Goal: Communication & Community: Answer question/provide support

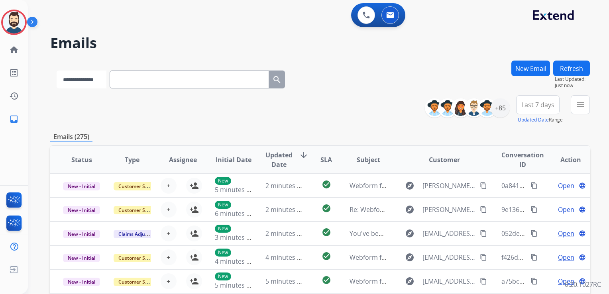
drag, startPoint x: 99, startPoint y: 77, endPoint x: 98, endPoint y: 87, distance: 9.6
click at [99, 78] on select "**********" at bounding box center [82, 79] width 50 height 18
select select "**********"
click at [57, 70] on select "**********" at bounding box center [82, 79] width 50 height 18
click at [128, 82] on input "text" at bounding box center [189, 79] width 159 height 18
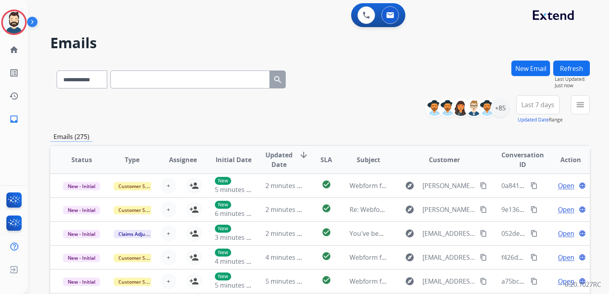
paste input "**********"
type input "**********"
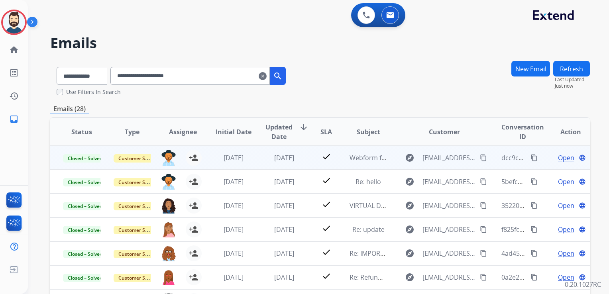
click at [290, 162] on div "1 month ago" at bounding box center [283, 158] width 37 height 10
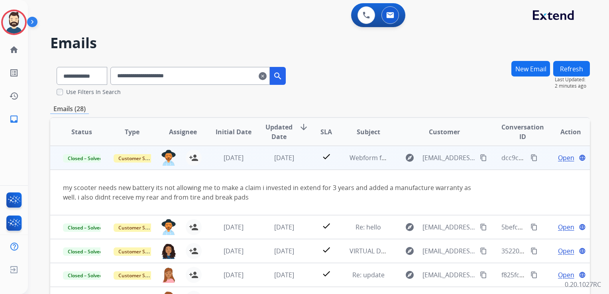
click at [558, 157] on span "Open" at bounding box center [566, 158] width 16 height 10
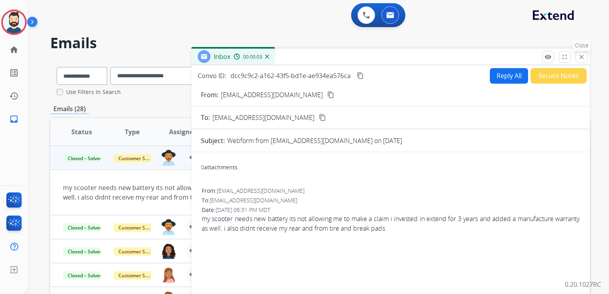
click at [578, 55] on button "close Close" at bounding box center [581, 57] width 12 height 12
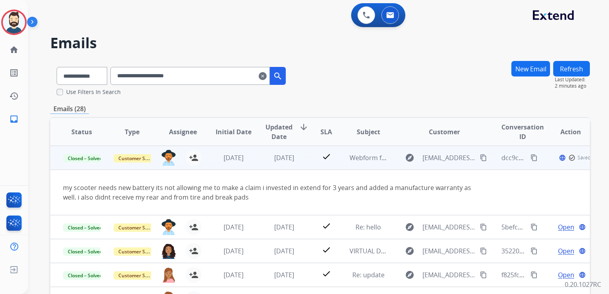
click at [296, 168] on td "1 month ago" at bounding box center [278, 158] width 51 height 24
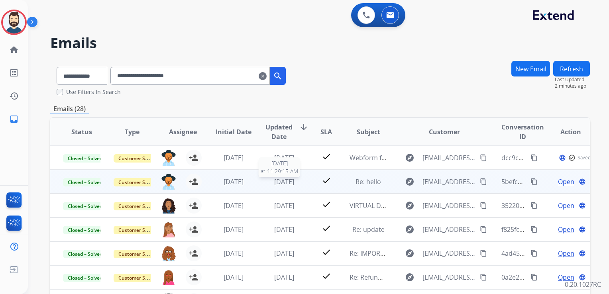
drag, startPoint x: 279, startPoint y: 182, endPoint x: 288, endPoint y: 182, distance: 9.6
click at [279, 182] on span "2 months ago" at bounding box center [284, 181] width 20 height 9
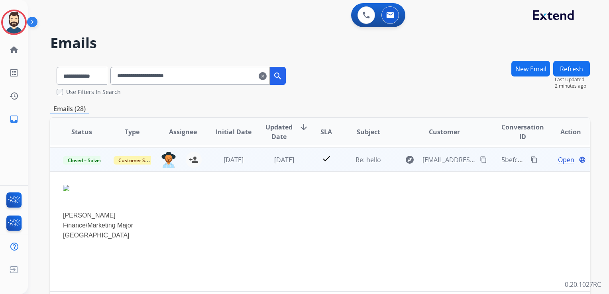
scroll to position [24, 0]
click at [558, 156] on span "Open" at bounding box center [566, 158] width 16 height 10
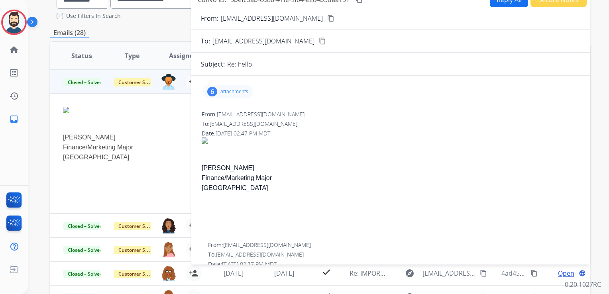
scroll to position [0, 0]
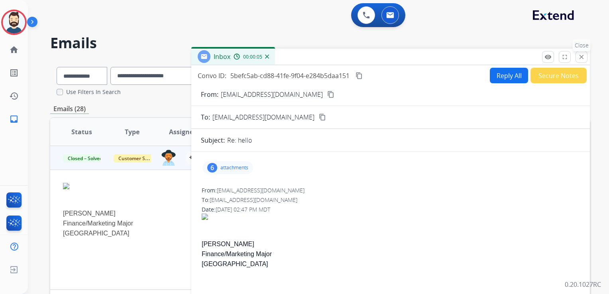
click at [581, 57] on mat-icon "close" at bounding box center [581, 56] width 7 height 7
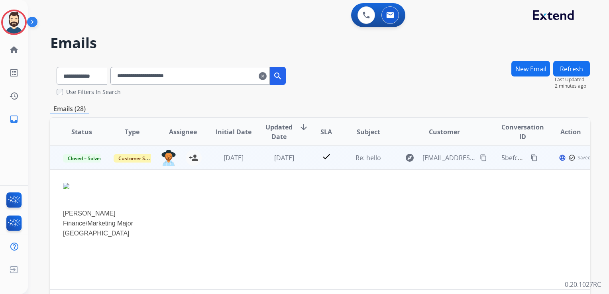
click at [280, 168] on td "2 months ago" at bounding box center [278, 158] width 51 height 24
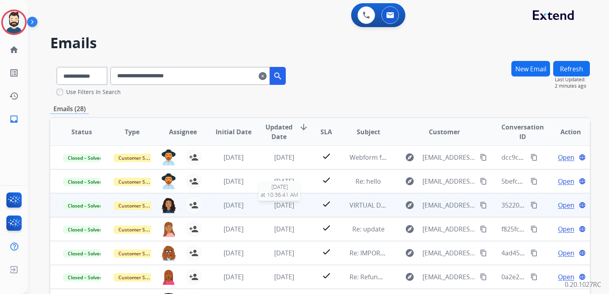
click at [275, 204] on span "2 months ago" at bounding box center [284, 205] width 20 height 9
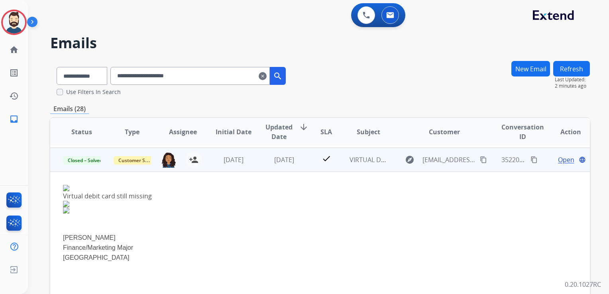
scroll to position [48, 0]
click at [558, 157] on span "Open" at bounding box center [566, 158] width 16 height 10
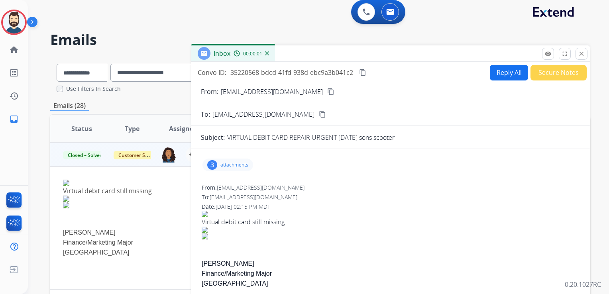
scroll to position [0, 0]
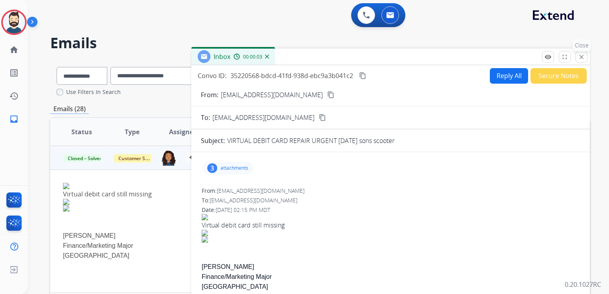
click at [579, 57] on mat-icon "close" at bounding box center [581, 56] width 7 height 7
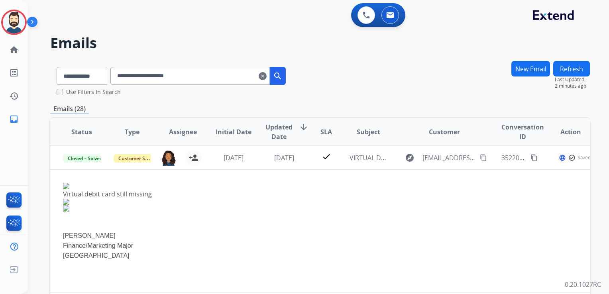
drag, startPoint x: 270, startPoint y: 167, endPoint x: 269, endPoint y: 171, distance: 4.1
click at [270, 166] on td "2 months ago" at bounding box center [278, 158] width 51 height 24
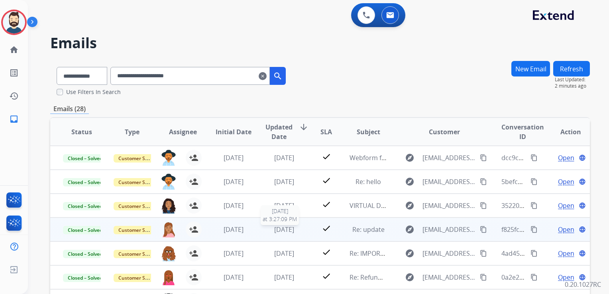
click at [279, 226] on span "2 months ago" at bounding box center [284, 229] width 20 height 9
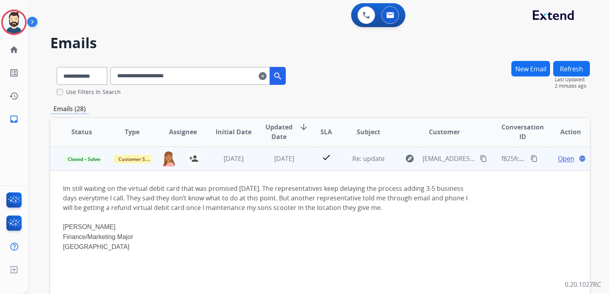
scroll to position [72, 0]
click at [559, 156] on span "Open" at bounding box center [566, 158] width 16 height 10
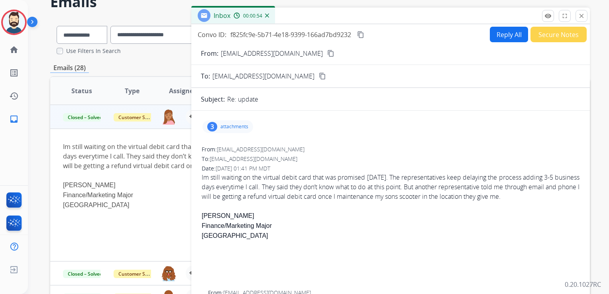
scroll to position [0, 0]
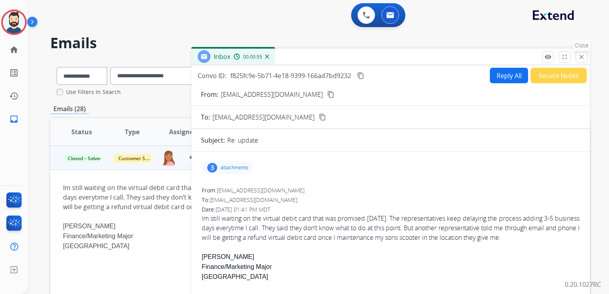
click at [584, 57] on mat-icon "close" at bounding box center [581, 56] width 7 height 7
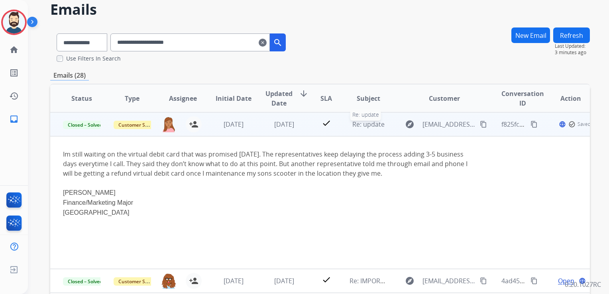
scroll to position [80, 0]
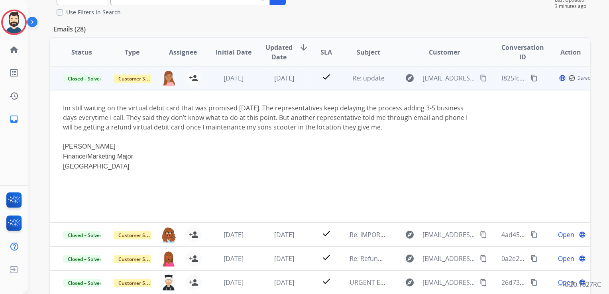
click at [253, 86] on td "2 months ago" at bounding box center [278, 78] width 51 height 24
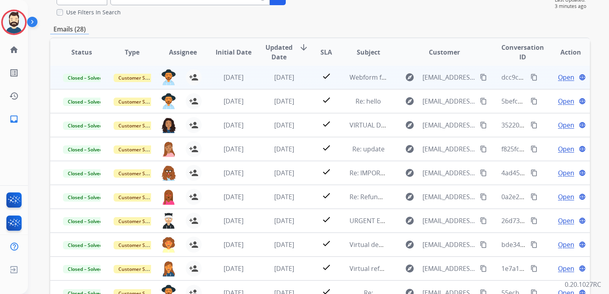
scroll to position [0, 0]
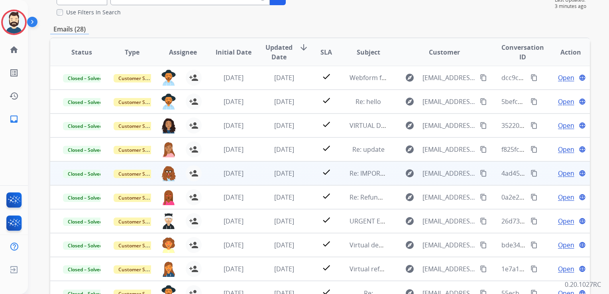
click at [295, 180] on td "2 months ago" at bounding box center [278, 173] width 51 height 24
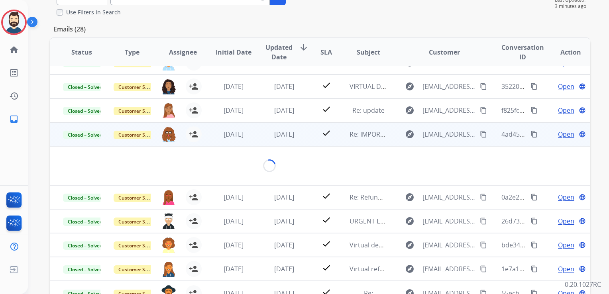
scroll to position [74, 0]
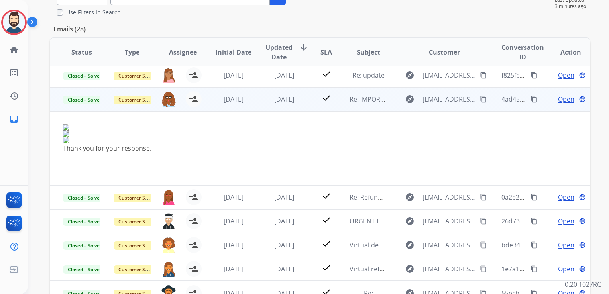
click at [558, 96] on span "Open" at bounding box center [566, 99] width 16 height 10
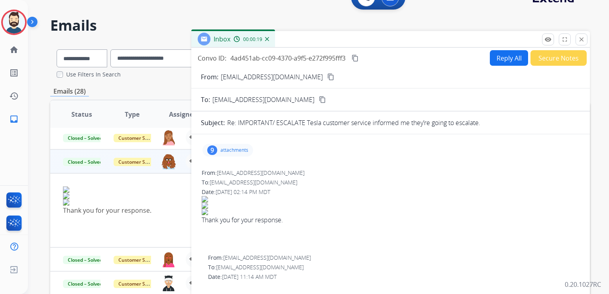
scroll to position [12, 0]
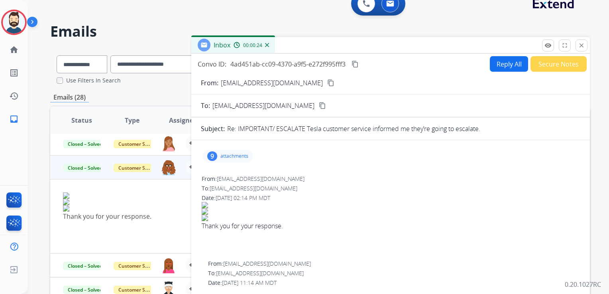
drag, startPoint x: 578, startPoint y: 48, endPoint x: 388, endPoint y: 54, distance: 190.9
click at [578, 49] on button "close Close" at bounding box center [581, 45] width 12 height 12
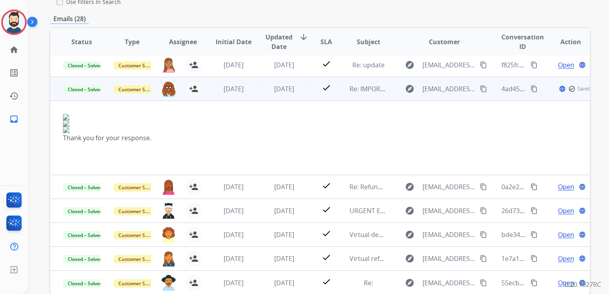
scroll to position [91, 0]
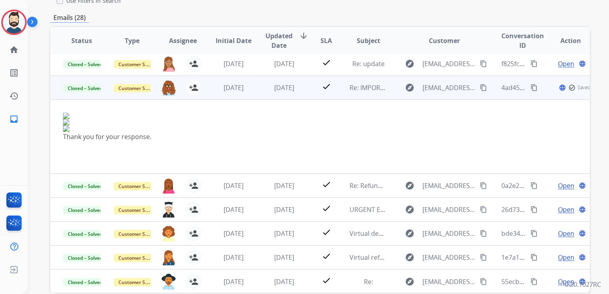
click at [260, 94] on td "2 months ago" at bounding box center [278, 88] width 51 height 24
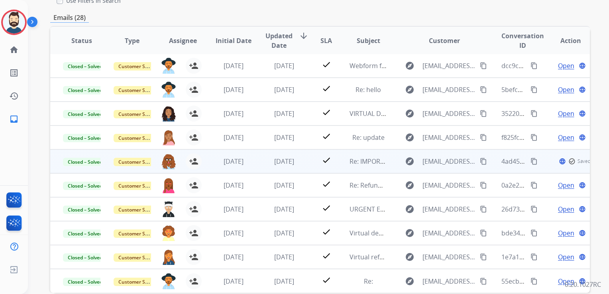
scroll to position [0, 0]
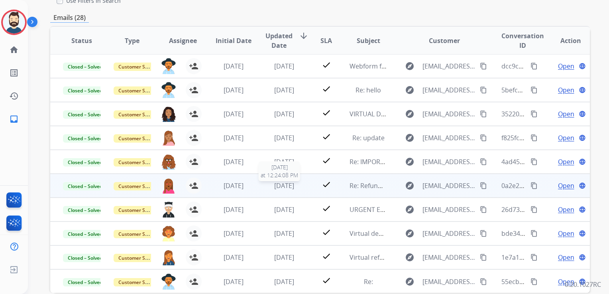
click at [287, 189] on div "2 months ago" at bounding box center [283, 186] width 37 height 10
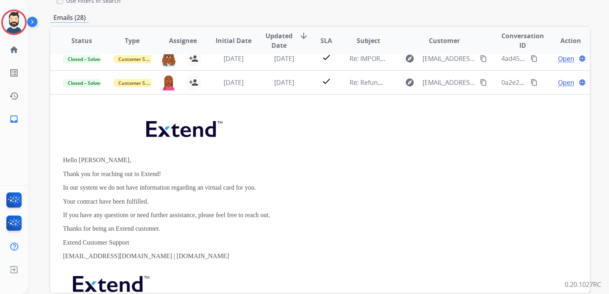
scroll to position [119, 0]
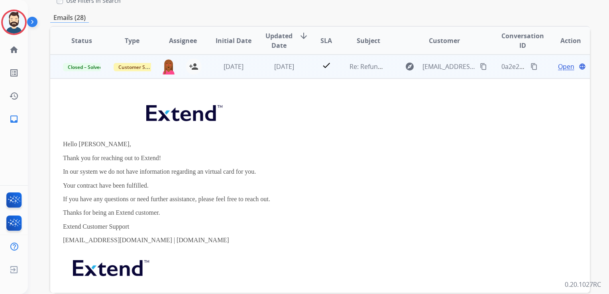
click at [558, 65] on span "Open" at bounding box center [566, 67] width 16 height 10
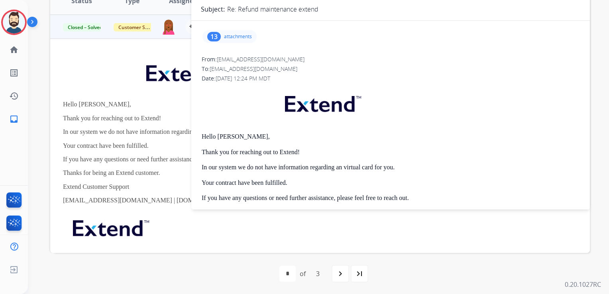
scroll to position [0, 0]
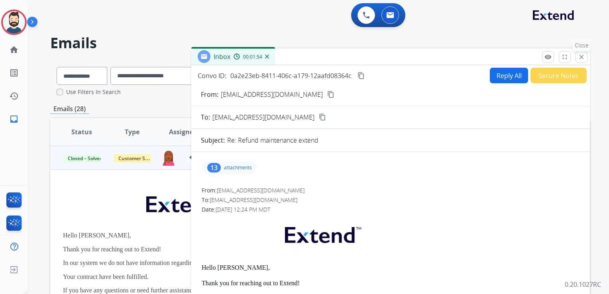
click at [581, 55] on mat-icon "close" at bounding box center [581, 56] width 7 height 7
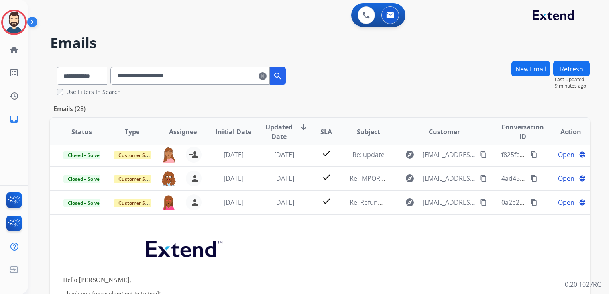
scroll to position [40, 0]
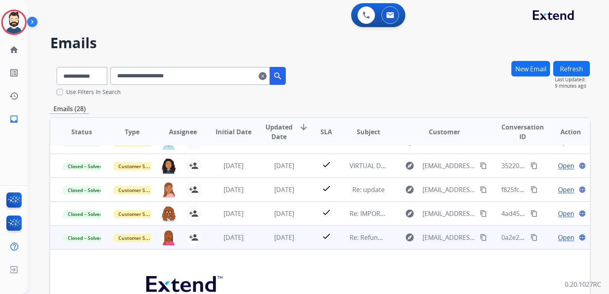
click at [558, 237] on span "Open" at bounding box center [566, 238] width 16 height 10
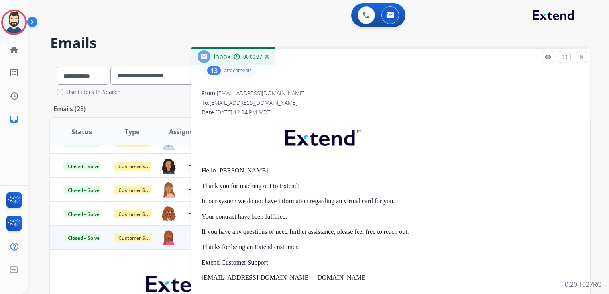
scroll to position [0, 0]
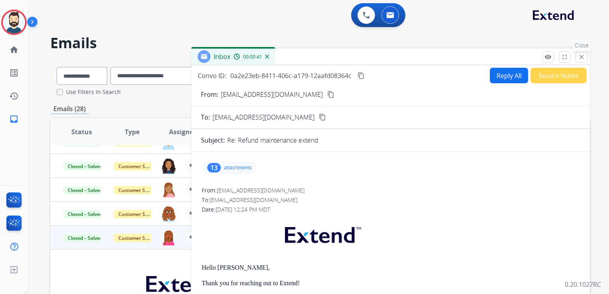
click at [580, 56] on mat-icon "close" at bounding box center [581, 56] width 7 height 7
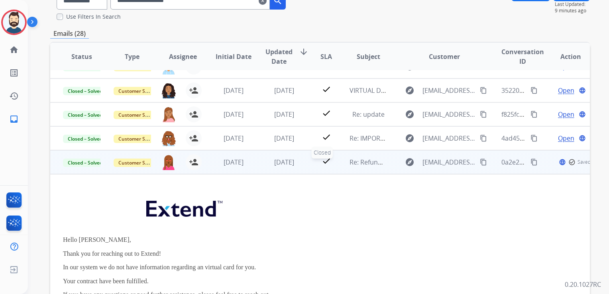
scroll to position [80, 0]
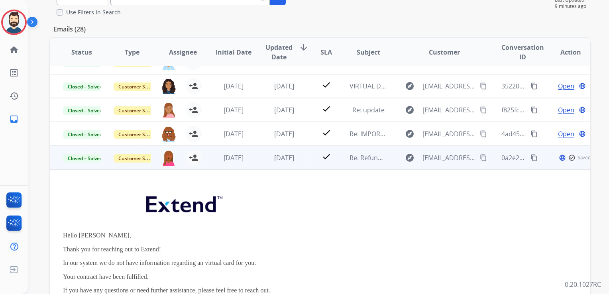
click at [290, 166] on td "2 months ago" at bounding box center [278, 158] width 51 height 24
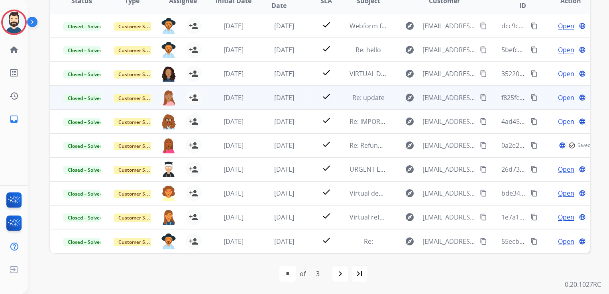
scroll to position [0, 0]
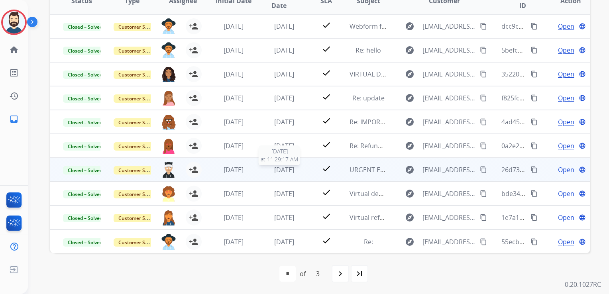
click at [291, 171] on span "2 months ago" at bounding box center [284, 169] width 20 height 9
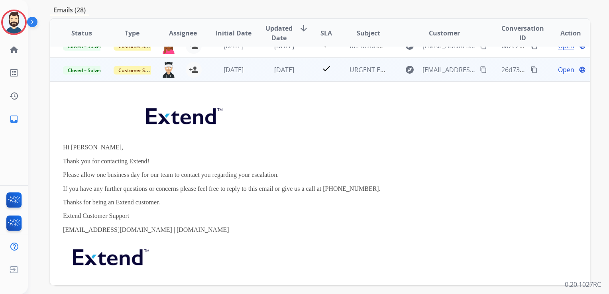
scroll to position [143, 0]
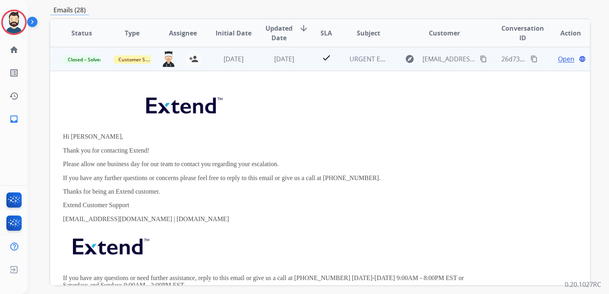
click at [558, 58] on span "Open" at bounding box center [566, 59] width 16 height 10
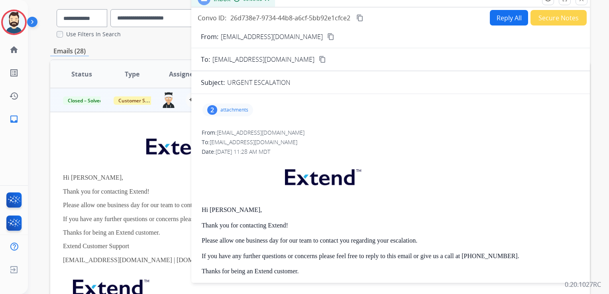
scroll to position [0, 0]
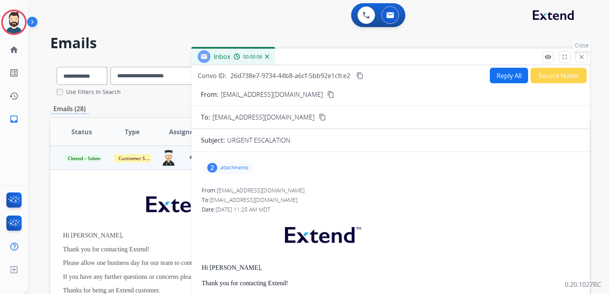
click at [579, 59] on mat-icon "close" at bounding box center [581, 56] width 7 height 7
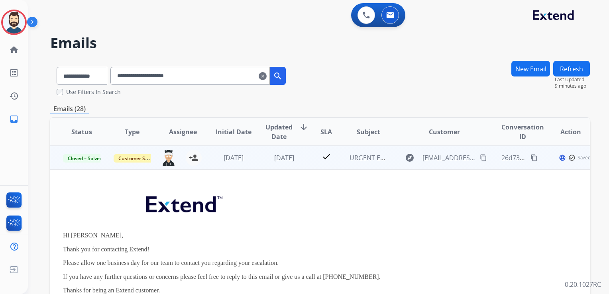
click at [279, 168] on td "2 months ago" at bounding box center [278, 158] width 51 height 24
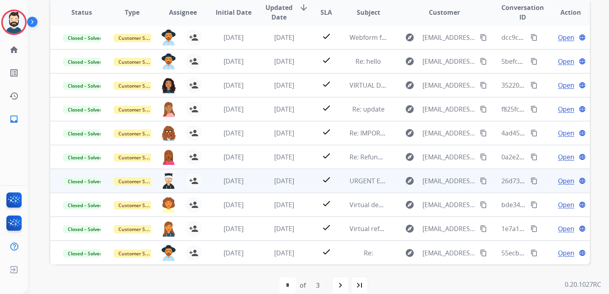
scroll to position [126, 0]
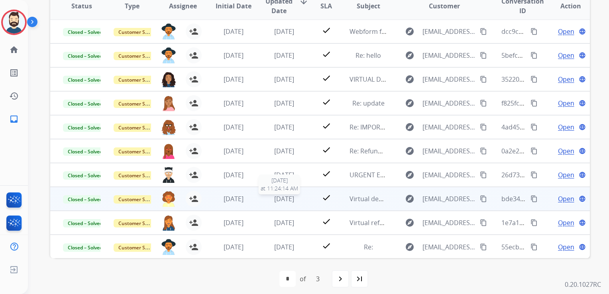
click at [293, 201] on span "2 months ago" at bounding box center [284, 198] width 20 height 9
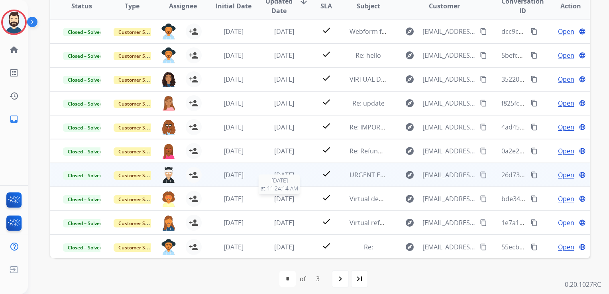
scroll to position [0, 0]
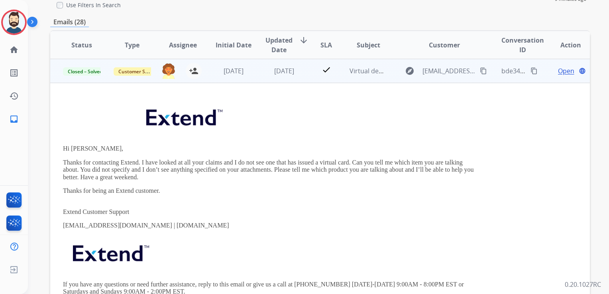
click at [558, 74] on span "Open" at bounding box center [566, 71] width 16 height 10
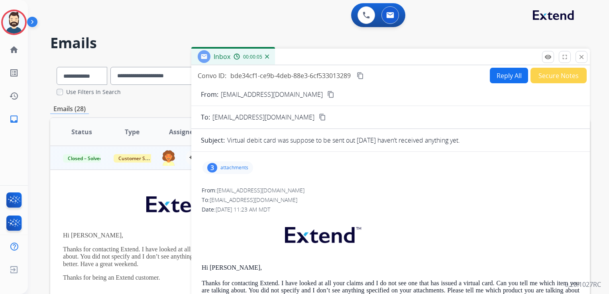
drag, startPoint x: 585, startPoint y: 61, endPoint x: 532, endPoint y: 59, distance: 52.6
click at [585, 61] on button "close Close" at bounding box center [581, 57] width 12 height 12
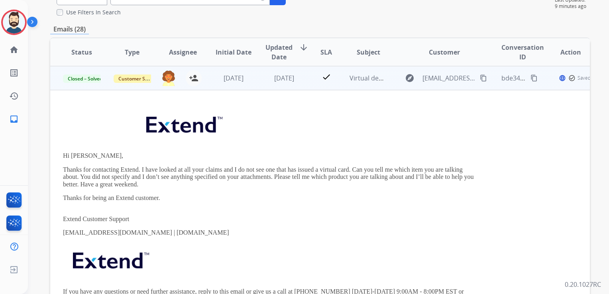
click at [291, 85] on td "2 months ago" at bounding box center [278, 78] width 51 height 24
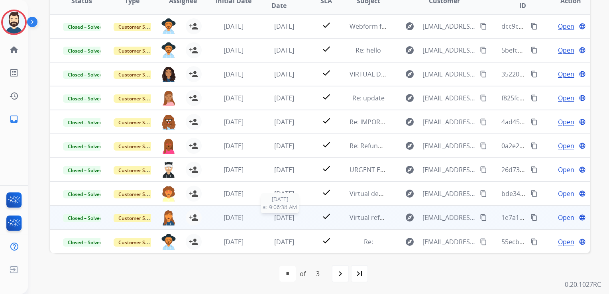
click at [279, 217] on span "2 months ago" at bounding box center [284, 217] width 20 height 9
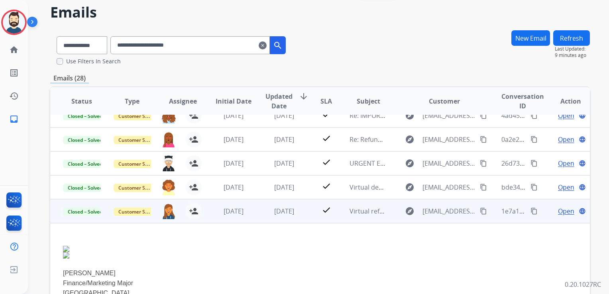
click at [559, 213] on span "Open" at bounding box center [566, 211] width 16 height 10
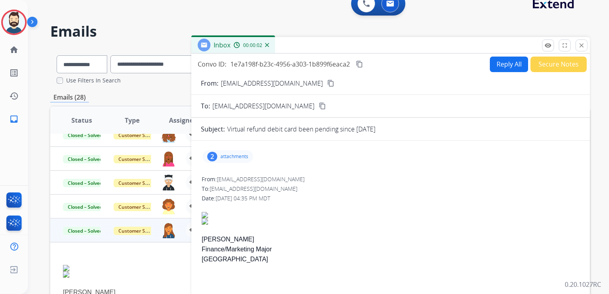
click at [245, 162] on div "2 attachments" at bounding box center [390, 156] width 379 height 19
click at [239, 157] on p "attachments" at bounding box center [234, 156] width 28 height 6
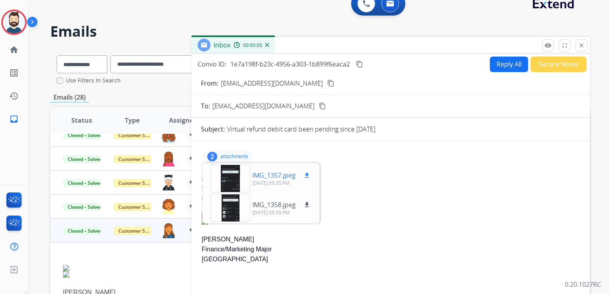
click at [266, 174] on p "IMG_1357.jpeg" at bounding box center [273, 175] width 43 height 10
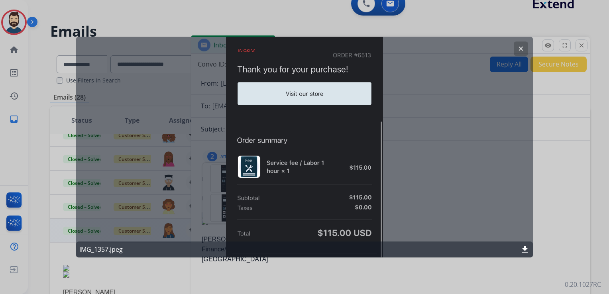
click at [523, 47] on mat-icon "clear" at bounding box center [520, 48] width 7 height 7
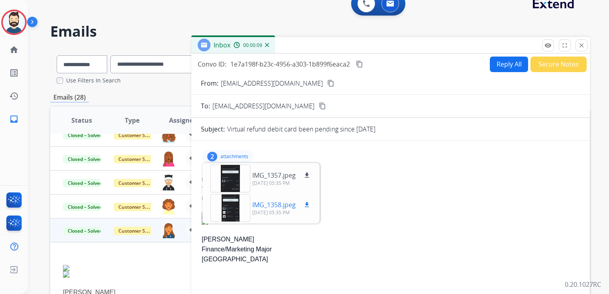
click at [288, 201] on p "IMG_1358.jpeg" at bounding box center [273, 205] width 43 height 10
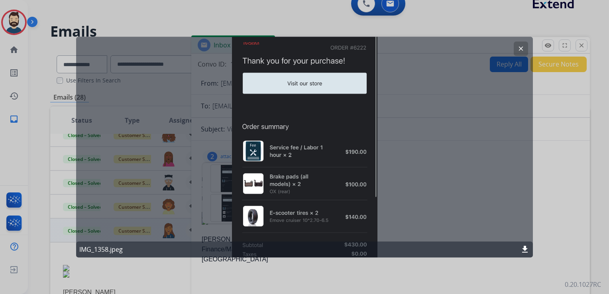
click at [520, 47] on mat-icon "clear" at bounding box center [520, 48] width 7 height 7
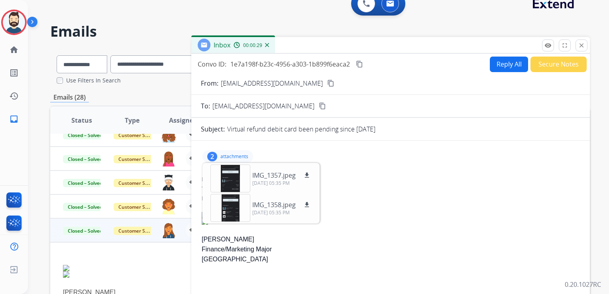
click at [581, 45] on mat-icon "close" at bounding box center [581, 45] width 7 height 7
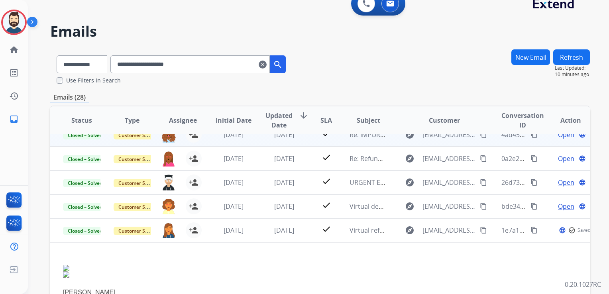
click at [368, 234] on td "Virtual refund debit card been pending since July 4" at bounding box center [362, 230] width 51 height 24
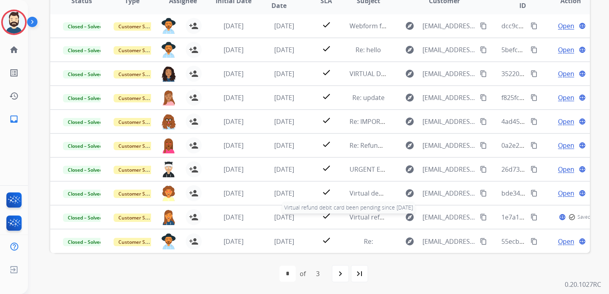
scroll to position [0, 0]
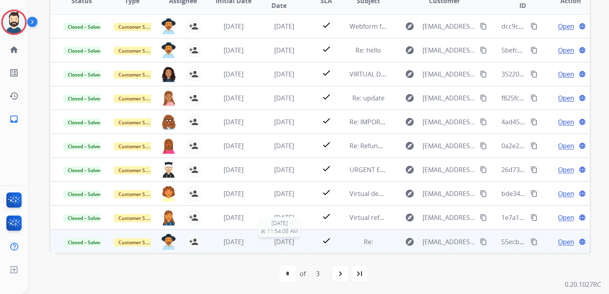
click at [282, 240] on span "2 months ago" at bounding box center [284, 241] width 20 height 9
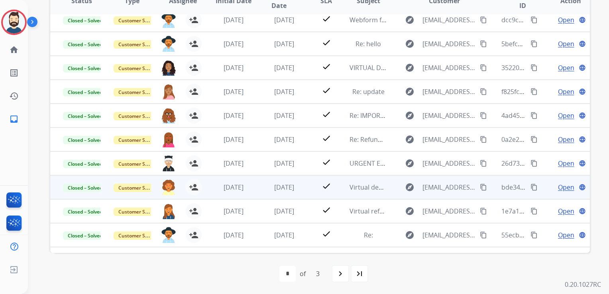
scroll to position [55, 0]
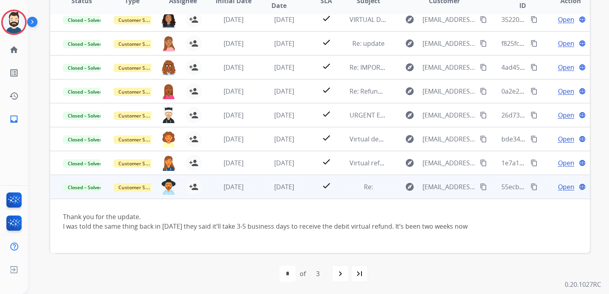
click at [562, 183] on span "Open" at bounding box center [566, 187] width 16 height 10
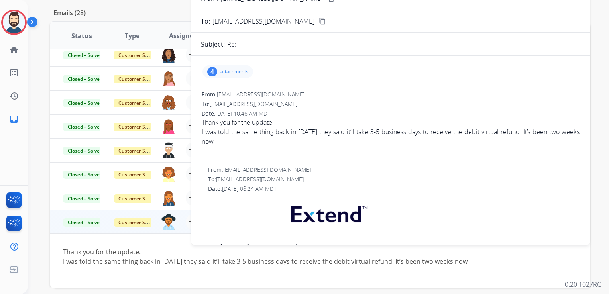
scroll to position [0, 0]
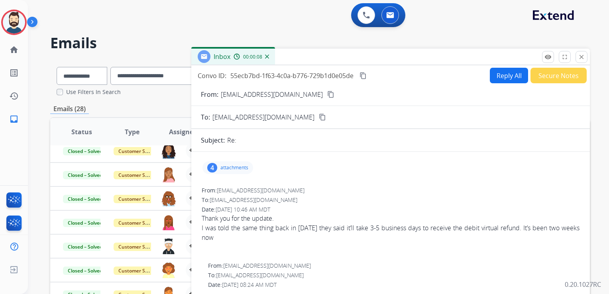
drag, startPoint x: 583, startPoint y: 59, endPoint x: 538, endPoint y: 106, distance: 65.4
click at [583, 59] on mat-icon "close" at bounding box center [581, 56] width 7 height 7
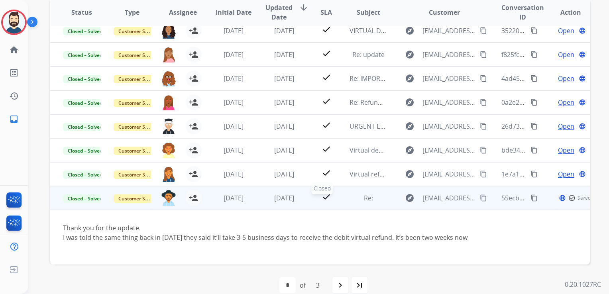
scroll to position [131, 0]
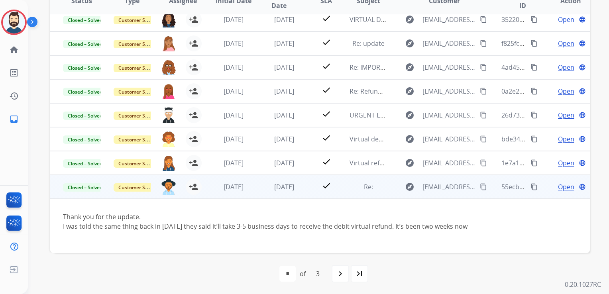
click at [311, 189] on td "check" at bounding box center [320, 187] width 34 height 24
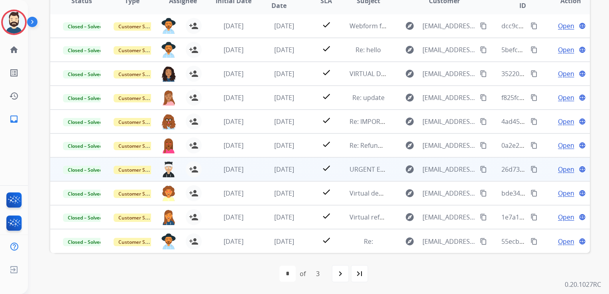
scroll to position [0, 0]
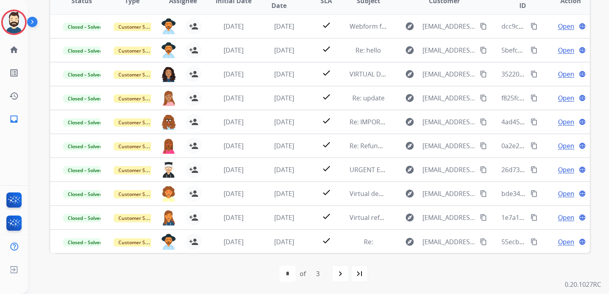
click at [343, 275] on mat-icon "navigate_next" at bounding box center [340, 274] width 10 height 10
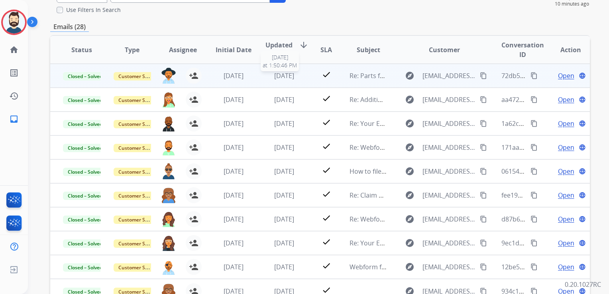
scroll to position [40, 0]
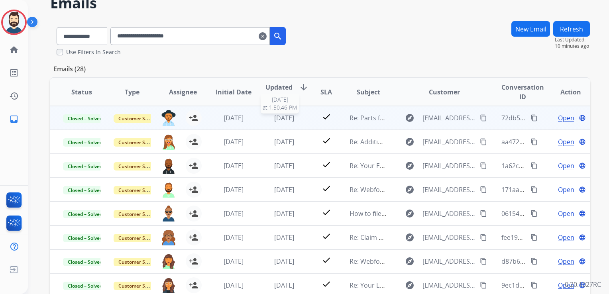
drag, startPoint x: 283, startPoint y: 120, endPoint x: 368, endPoint y: 117, distance: 84.9
click at [283, 119] on span "2 months ago" at bounding box center [284, 118] width 20 height 9
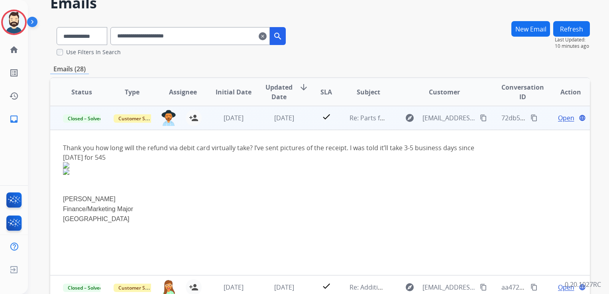
click at [559, 117] on span "Open" at bounding box center [566, 118] width 16 height 10
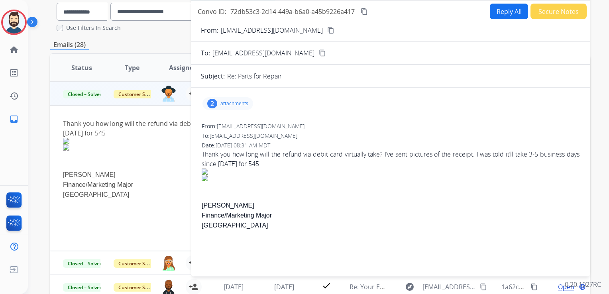
scroll to position [0, 0]
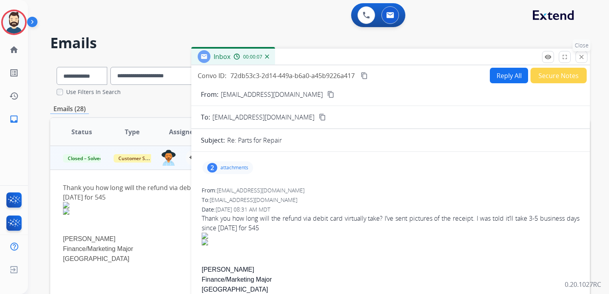
click at [577, 55] on button "close Close" at bounding box center [581, 57] width 12 height 12
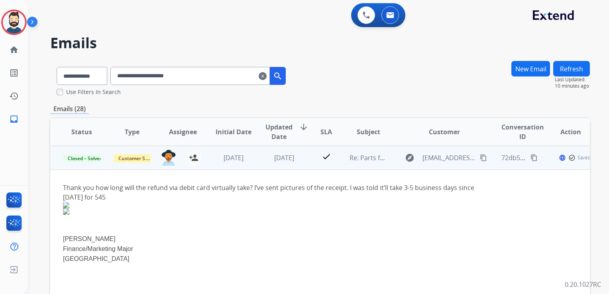
click at [246, 167] on td "2 months ago" at bounding box center [227, 158] width 51 height 24
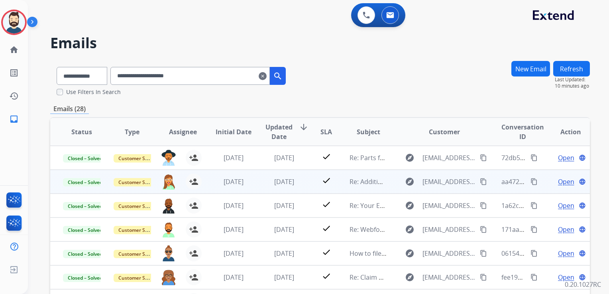
click at [258, 185] on td "3 months ago" at bounding box center [278, 182] width 51 height 24
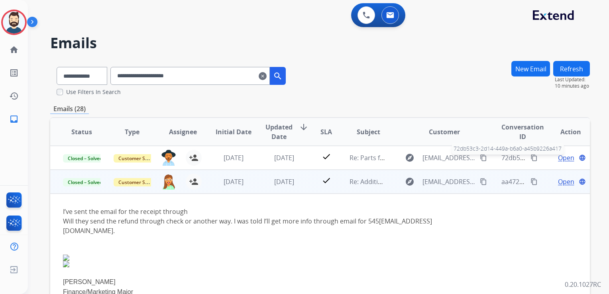
scroll to position [24, 0]
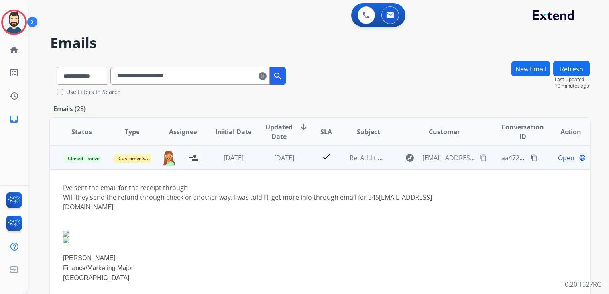
click at [558, 157] on span "Open" at bounding box center [566, 158] width 16 height 10
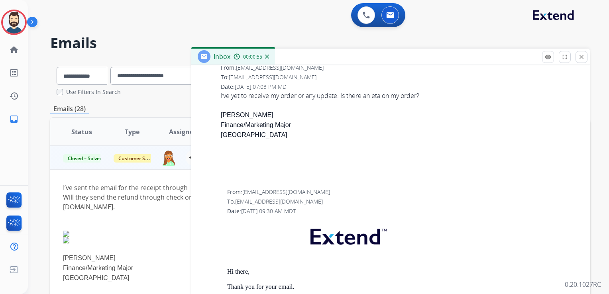
scroll to position [518, 0]
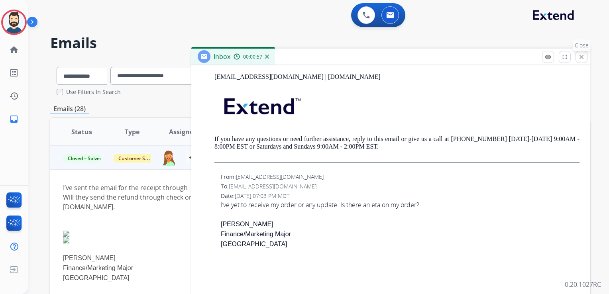
click at [580, 58] on mat-icon "close" at bounding box center [581, 56] width 7 height 7
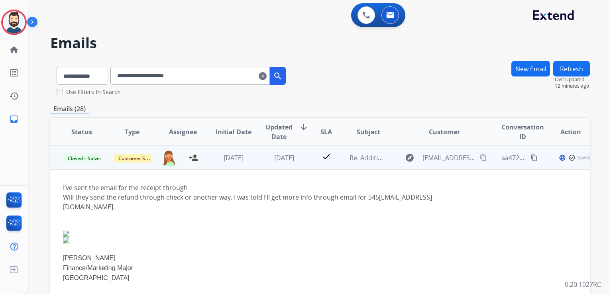
click at [239, 164] on td "4 months ago" at bounding box center [227, 158] width 51 height 24
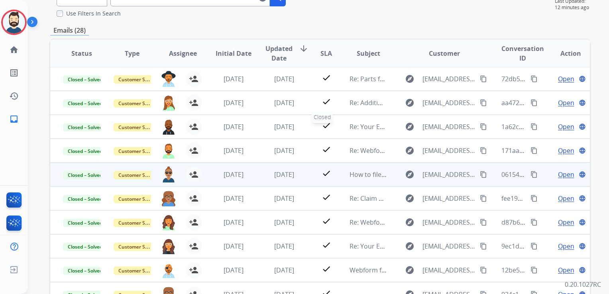
scroll to position [131, 0]
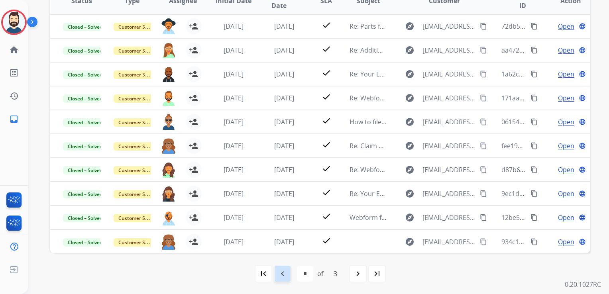
click at [284, 276] on mat-icon "navigate_before" at bounding box center [283, 274] width 10 height 10
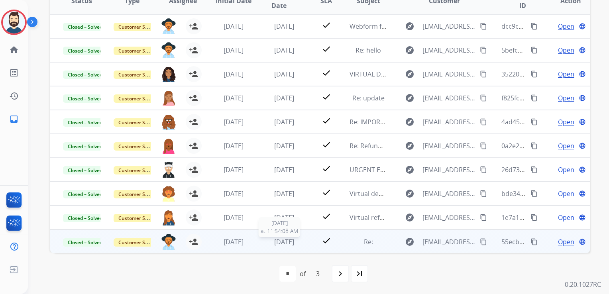
click at [286, 242] on span "2 months ago" at bounding box center [284, 241] width 20 height 9
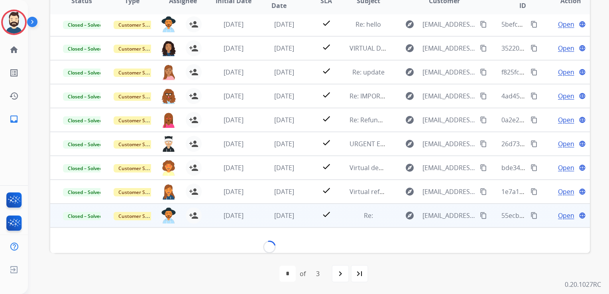
scroll to position [39, 0]
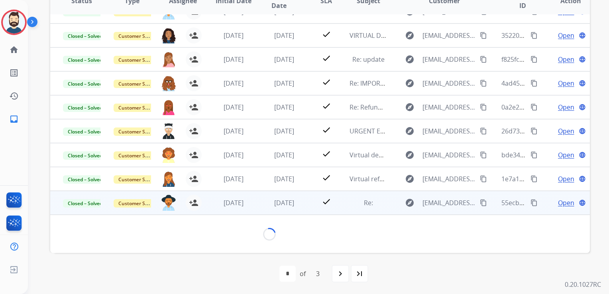
click at [563, 205] on span "Open" at bounding box center [566, 203] width 16 height 10
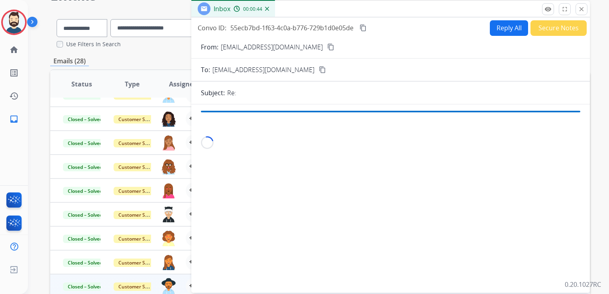
scroll to position [0, 0]
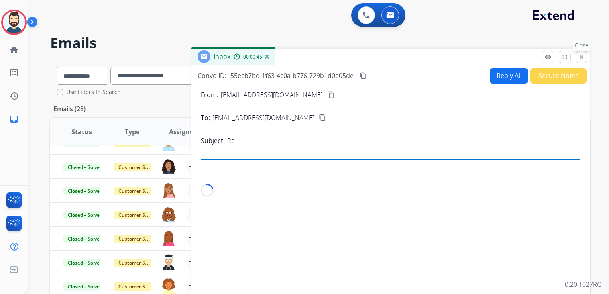
click at [583, 61] on button "close Close" at bounding box center [581, 57] width 12 height 12
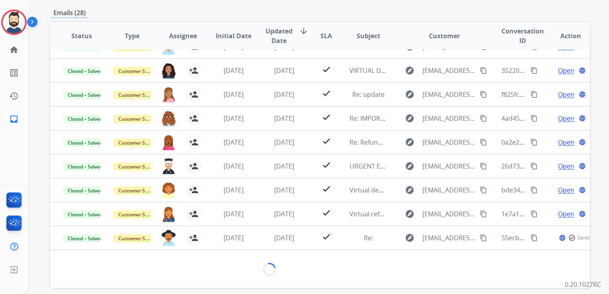
scroll to position [131, 0]
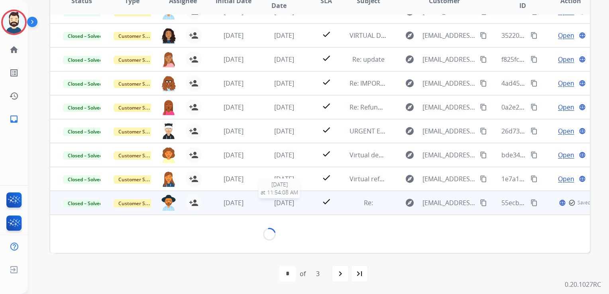
click at [274, 204] on span "2 months ago" at bounding box center [284, 202] width 20 height 9
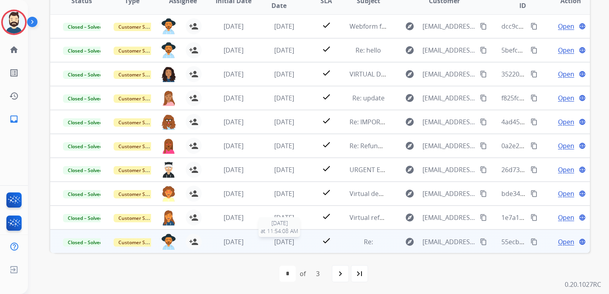
click at [274, 237] on span "2 months ago" at bounding box center [284, 241] width 20 height 9
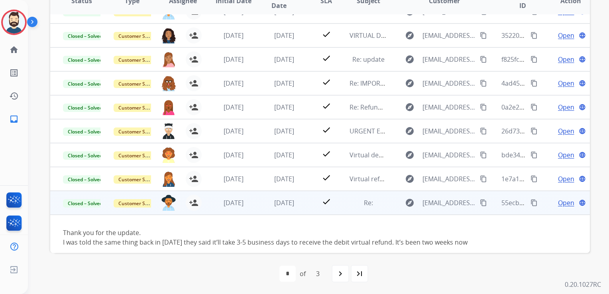
scroll to position [55, 0]
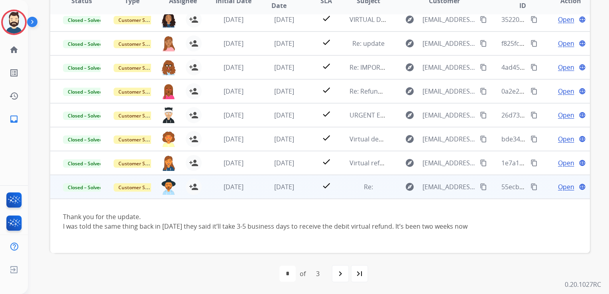
click at [560, 187] on span "Open" at bounding box center [566, 187] width 16 height 10
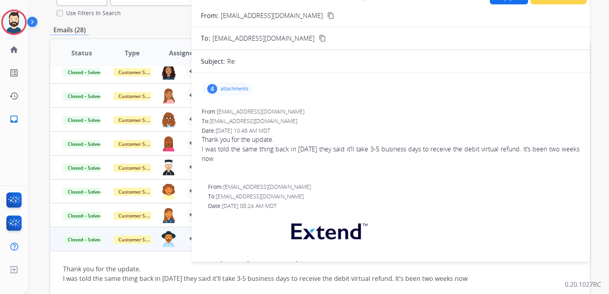
scroll to position [12, 0]
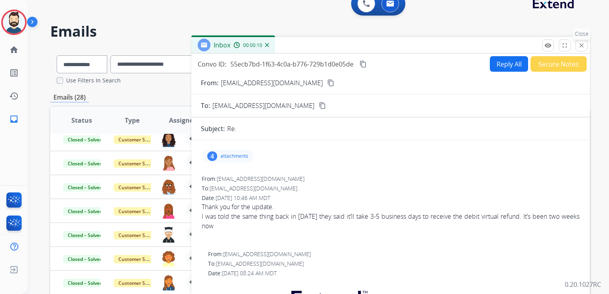
click at [584, 45] on mat-icon "close" at bounding box center [581, 45] width 7 height 7
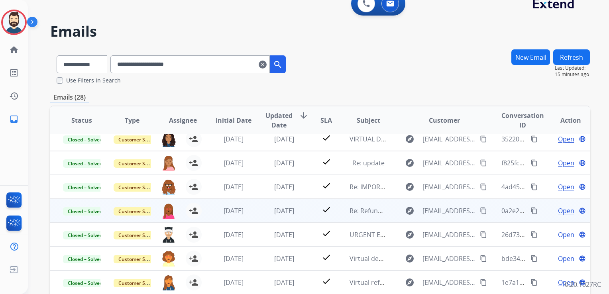
scroll to position [131, 0]
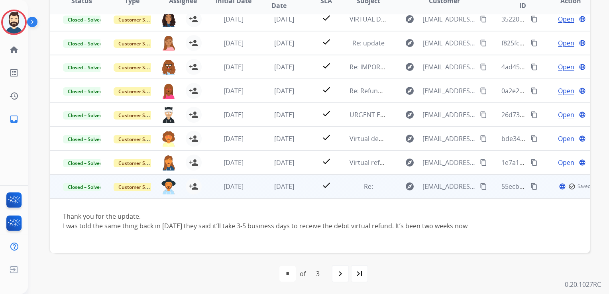
click at [276, 190] on td "2 months ago" at bounding box center [278, 186] width 51 height 24
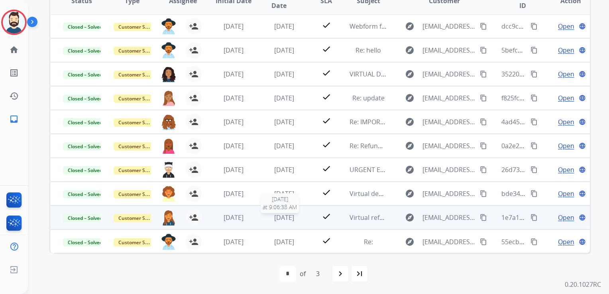
click at [280, 219] on span "2 months ago" at bounding box center [284, 217] width 20 height 9
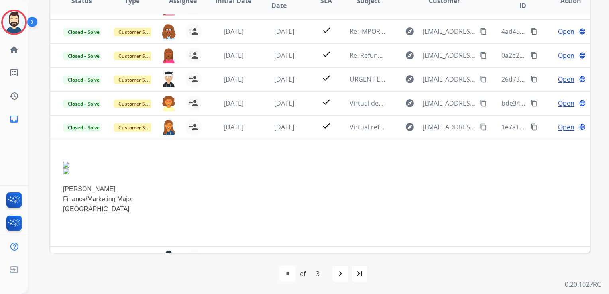
scroll to position [107, 0]
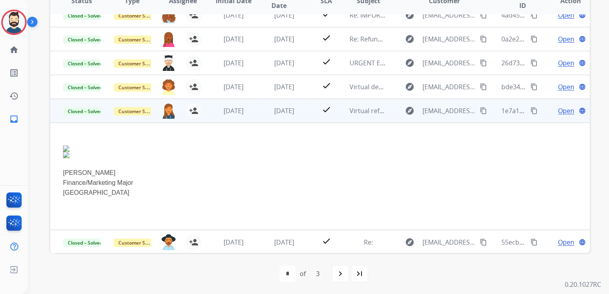
click at [558, 108] on span "Open" at bounding box center [566, 111] width 16 height 10
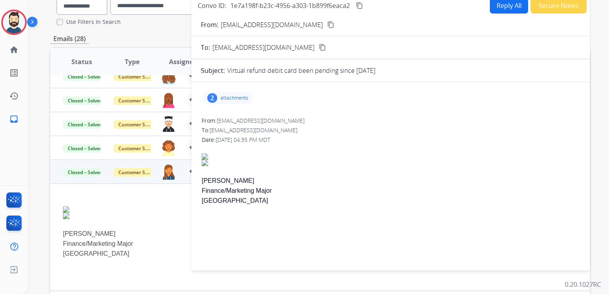
scroll to position [0, 0]
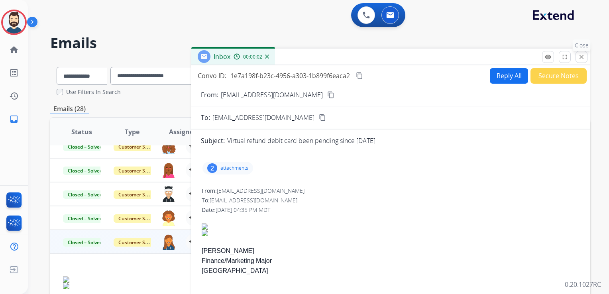
click at [585, 58] on button "close Close" at bounding box center [581, 57] width 12 height 12
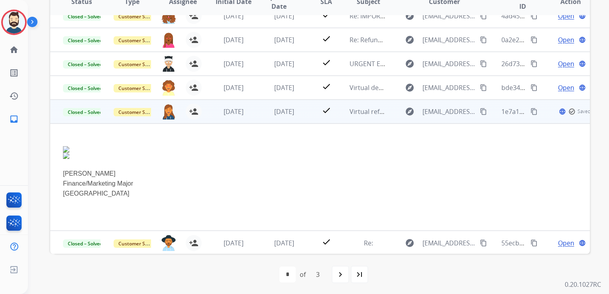
scroll to position [131, 0]
click at [288, 117] on td "2 months ago" at bounding box center [278, 111] width 51 height 24
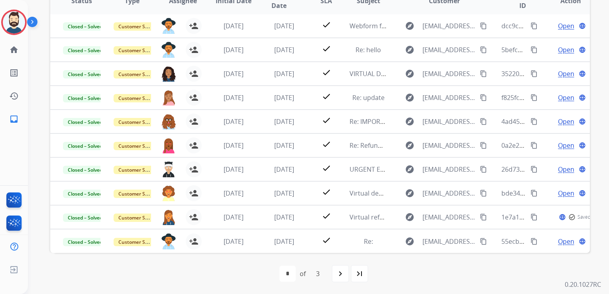
scroll to position [0, 0]
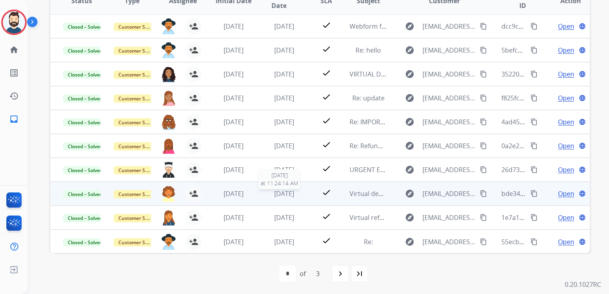
click at [289, 190] on span "2 months ago" at bounding box center [284, 193] width 20 height 9
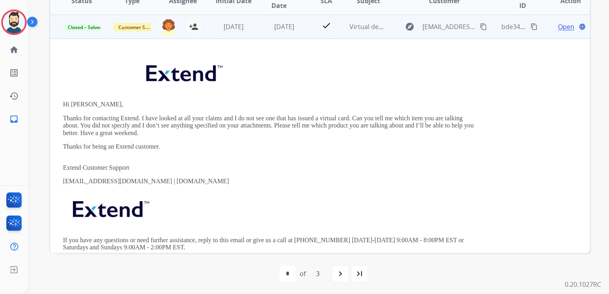
click at [561, 31] on td "Open language" at bounding box center [564, 27] width 51 height 24
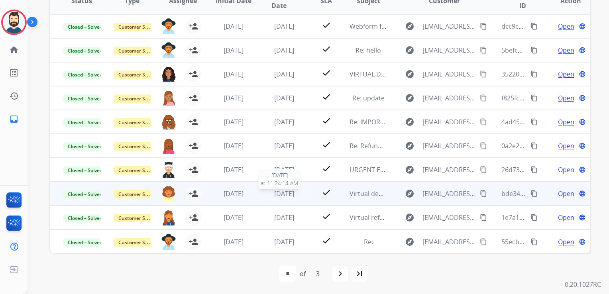
click at [274, 190] on span "2 months ago" at bounding box center [284, 193] width 20 height 9
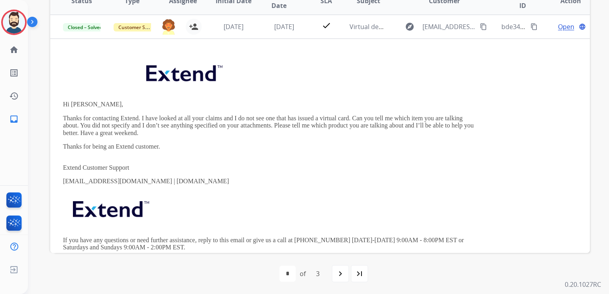
scroll to position [127, 0]
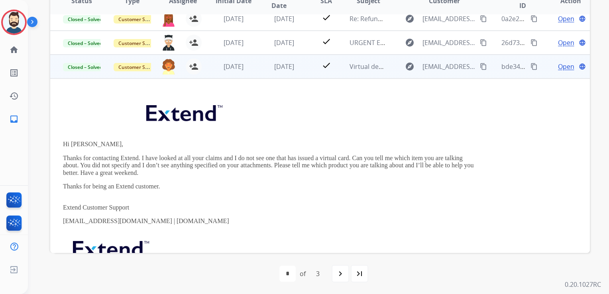
click at [558, 68] on span "Open" at bounding box center [566, 67] width 16 height 10
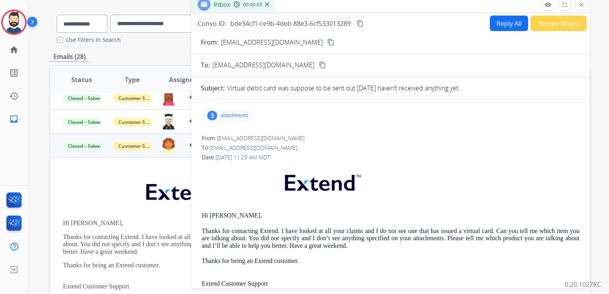
scroll to position [0, 0]
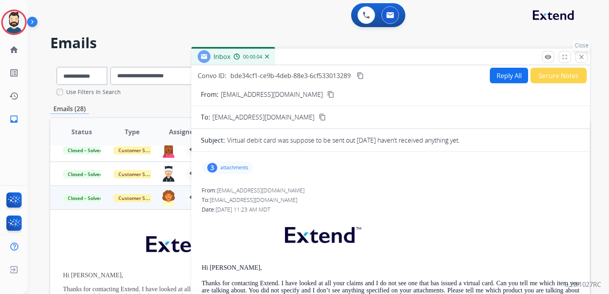
click at [581, 57] on mat-icon "close" at bounding box center [581, 56] width 7 height 7
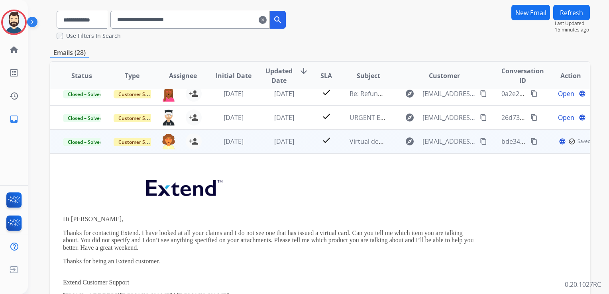
scroll to position [80, 0]
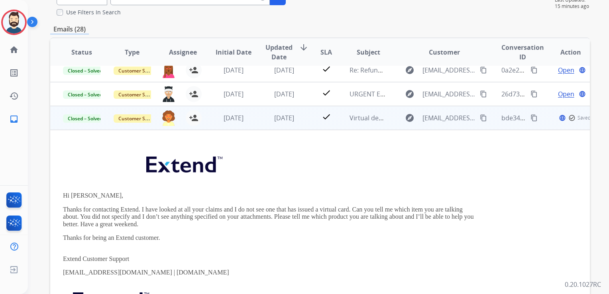
click at [260, 123] on td "2 months ago" at bounding box center [278, 118] width 51 height 24
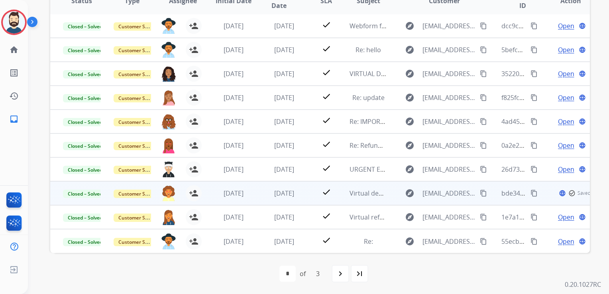
scroll to position [0, 0]
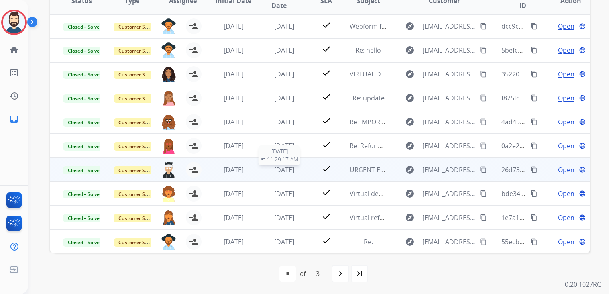
click at [281, 172] on span "2 months ago" at bounding box center [284, 169] width 20 height 9
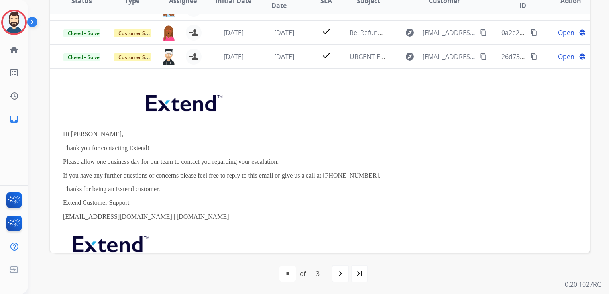
scroll to position [143, 0]
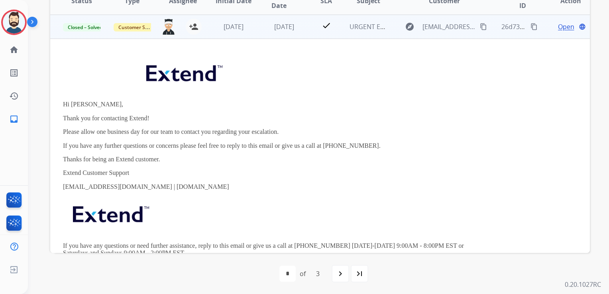
click at [558, 24] on span "Open" at bounding box center [566, 27] width 16 height 10
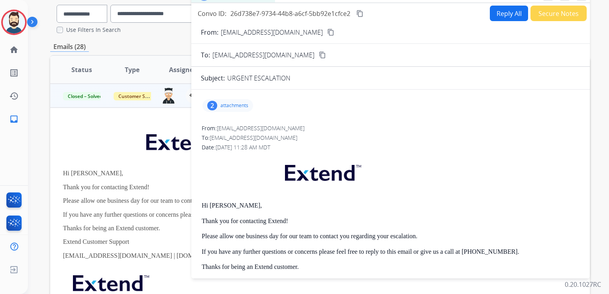
scroll to position [12, 0]
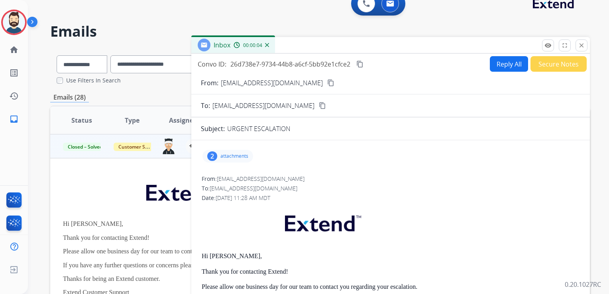
click at [240, 162] on div "2 attachments" at bounding box center [390, 156] width 379 height 19
click at [239, 159] on div "2 attachments" at bounding box center [227, 156] width 51 height 13
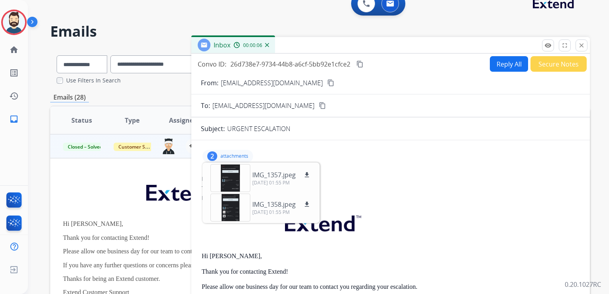
click at [237, 155] on p "attachments" at bounding box center [234, 156] width 28 height 6
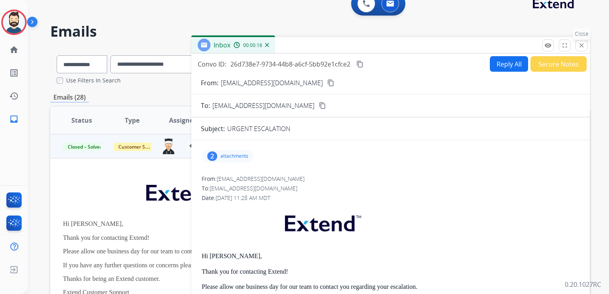
click at [580, 47] on mat-icon "close" at bounding box center [581, 45] width 7 height 7
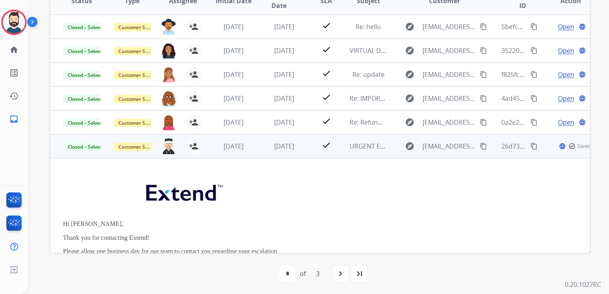
click at [263, 154] on td "2 months ago" at bounding box center [278, 146] width 51 height 24
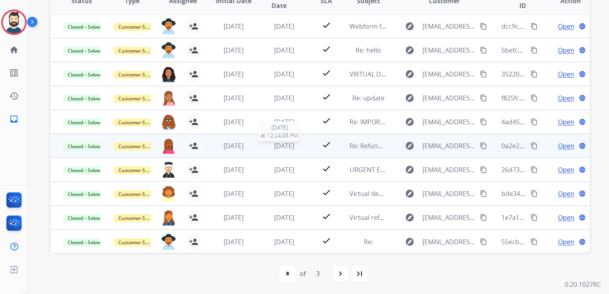
click at [288, 147] on span "2 months ago" at bounding box center [284, 145] width 20 height 9
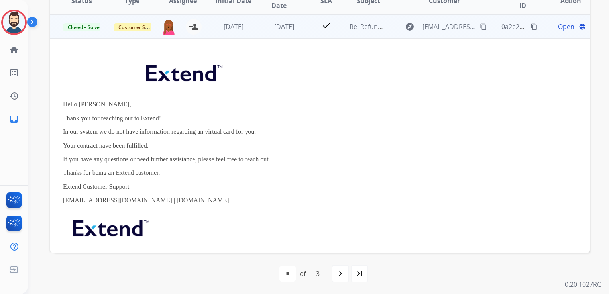
click at [562, 30] on span "Open" at bounding box center [566, 27] width 16 height 10
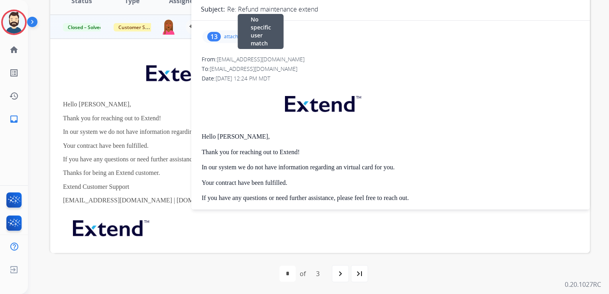
scroll to position [0, 0]
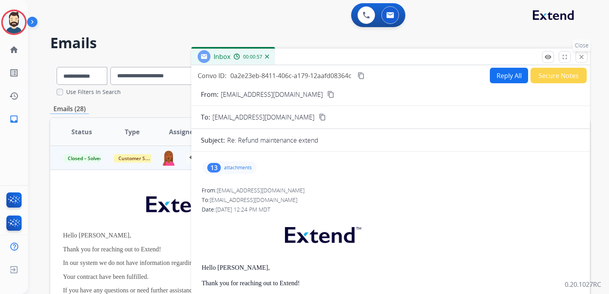
click at [585, 60] on mat-icon "close" at bounding box center [581, 56] width 7 height 7
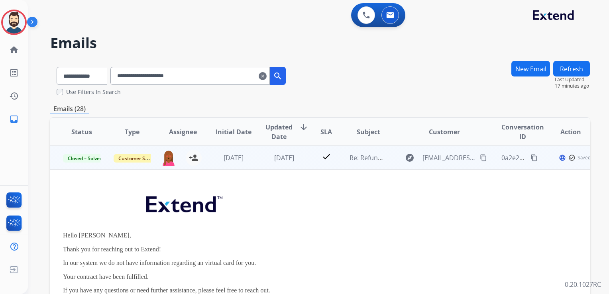
click at [293, 169] on td "2 months ago" at bounding box center [278, 158] width 51 height 24
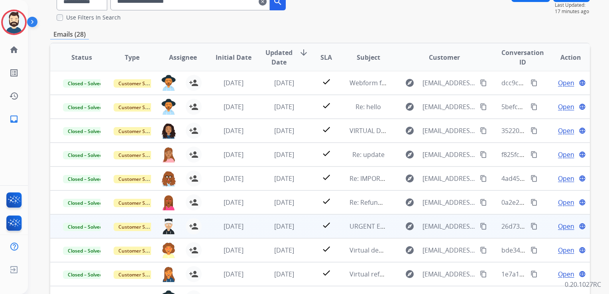
scroll to position [80, 0]
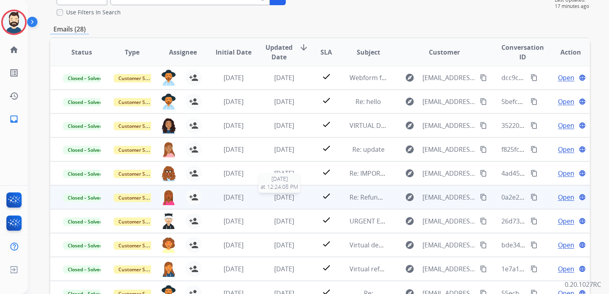
click at [275, 199] on span "2 months ago" at bounding box center [284, 197] width 20 height 9
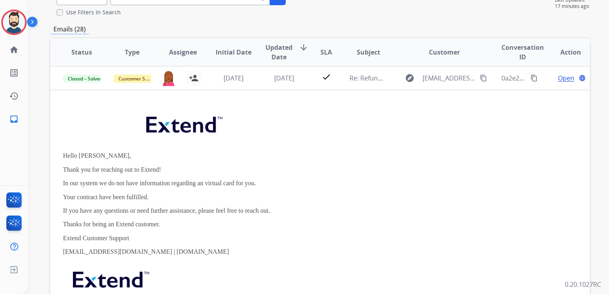
click at [552, 78] on div "Open language" at bounding box center [570, 78] width 37 height 10
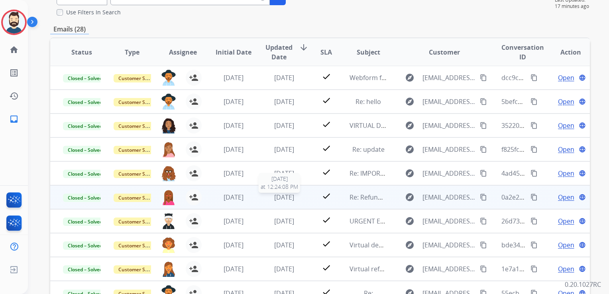
click at [281, 196] on span "2 months ago" at bounding box center [284, 197] width 20 height 9
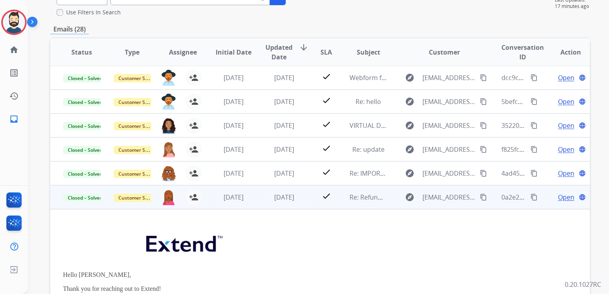
scroll to position [119, 0]
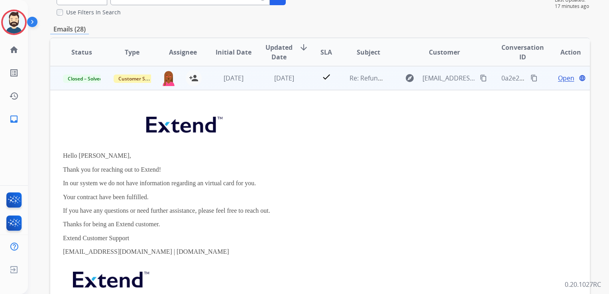
click at [559, 77] on span "Open" at bounding box center [566, 78] width 16 height 10
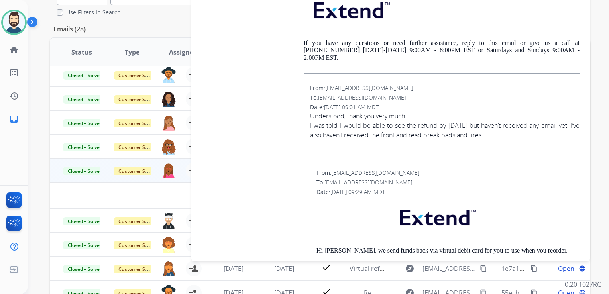
scroll to position [27, 0]
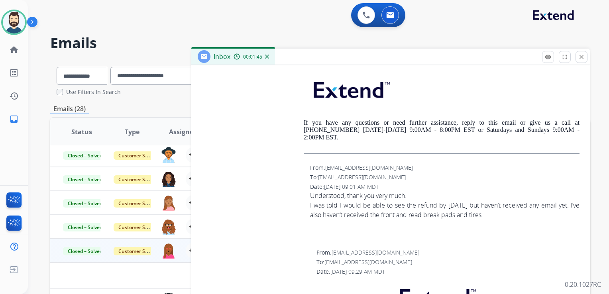
drag, startPoint x: 241, startPoint y: 13, endPoint x: 253, endPoint y: 29, distance: 20.7
click at [241, 13] on div "0 Voice Interactions 0 Email Interactions" at bounding box center [313, 15] width 552 height 25
click at [581, 58] on mat-icon "close" at bounding box center [581, 56] width 7 height 7
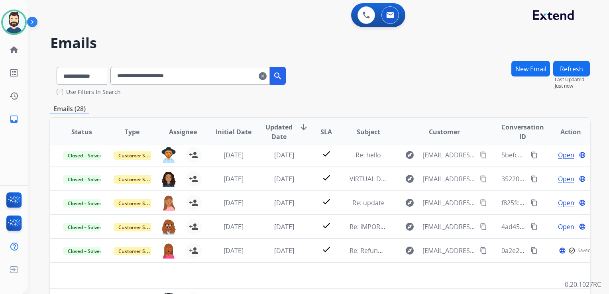
click at [266, 72] on mat-icon "clear" at bounding box center [262, 76] width 8 height 10
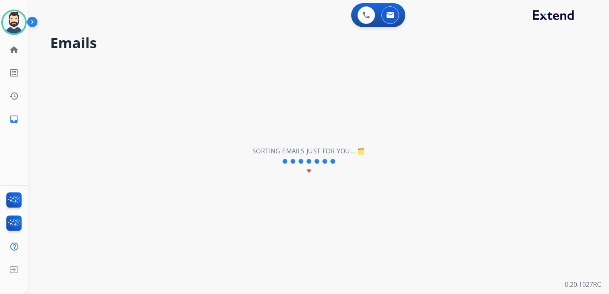
select select "**********"
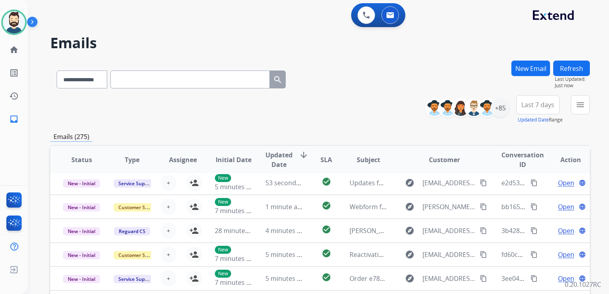
click at [526, 69] on button "New Email" at bounding box center [530, 69] width 39 height 16
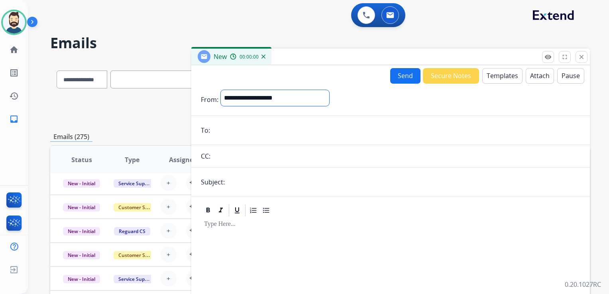
click at [275, 96] on select "**********" at bounding box center [275, 98] width 108 height 16
select select "**********"
click at [221, 90] on select "**********" at bounding box center [275, 98] width 108 height 16
click at [237, 128] on input "email" at bounding box center [396, 131] width 368 height 16
paste input "**********"
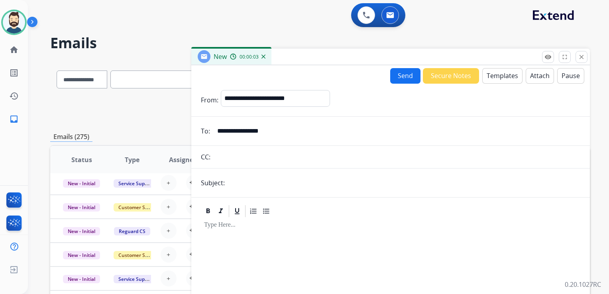
type input "**********"
click at [246, 155] on input "text" at bounding box center [396, 157] width 367 height 16
paste input "**********"
type input "**********"
click at [258, 188] on form "**********" at bounding box center [390, 222] width 398 height 276
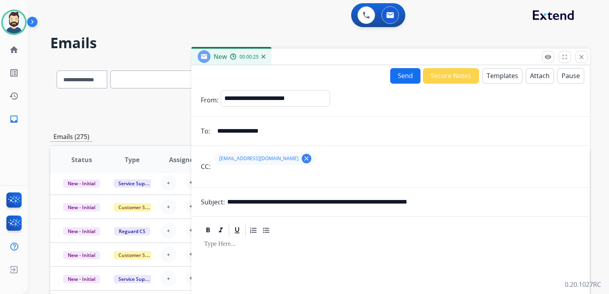
drag, startPoint x: 271, startPoint y: 201, endPoint x: 302, endPoint y: 202, distance: 30.3
click at [302, 202] on input "**********" at bounding box center [403, 202] width 353 height 16
paste input "*********"
drag, startPoint x: 318, startPoint y: 202, endPoint x: 341, endPoint y: 201, distance: 22.7
click at [341, 201] on input "**********" at bounding box center [403, 202] width 353 height 16
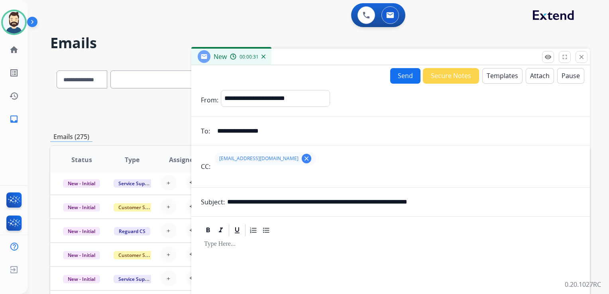
paste input "********"
drag, startPoint x: 376, startPoint y: 201, endPoint x: 498, endPoint y: 205, distance: 122.3
click at [498, 205] on input "**********" at bounding box center [403, 202] width 353 height 16
paste input "text"
type input "**********"
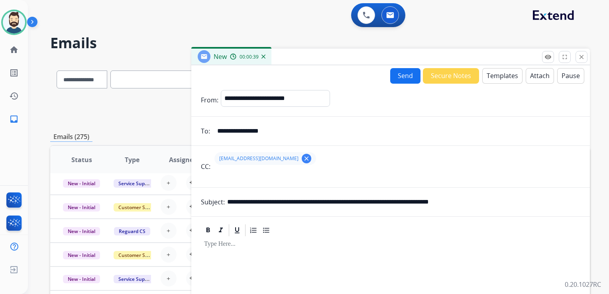
click at [287, 255] on div at bounding box center [390, 295] width 379 height 117
click at [491, 74] on button "Templates" at bounding box center [502, 76] width 40 height 16
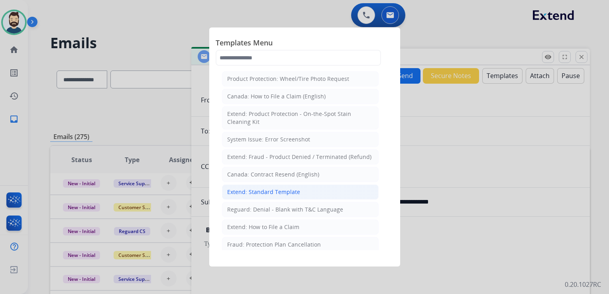
click at [247, 186] on li "Extend: Standard Template" at bounding box center [300, 191] width 157 height 15
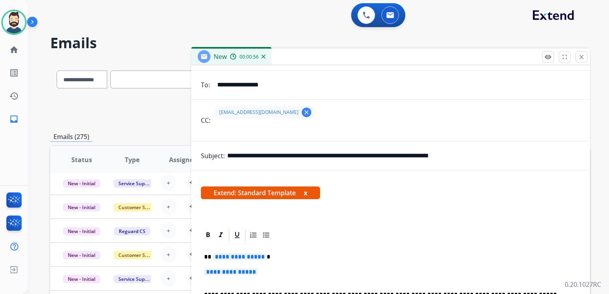
scroll to position [80, 0]
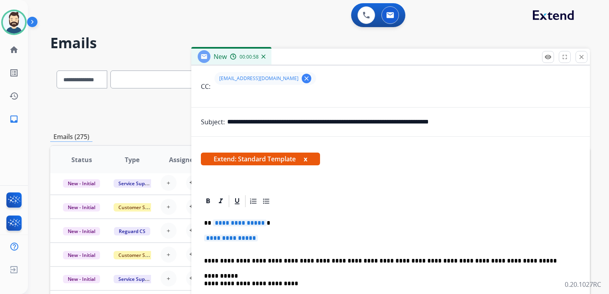
click at [276, 222] on p "**********" at bounding box center [387, 222] width 366 height 7
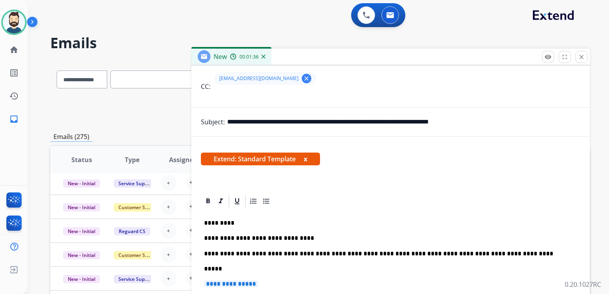
drag, startPoint x: 272, startPoint y: 120, endPoint x: 340, endPoint y: 125, distance: 68.3
click at [340, 125] on input "**********" at bounding box center [403, 122] width 353 height 16
click at [231, 268] on p "*****" at bounding box center [387, 268] width 366 height 7
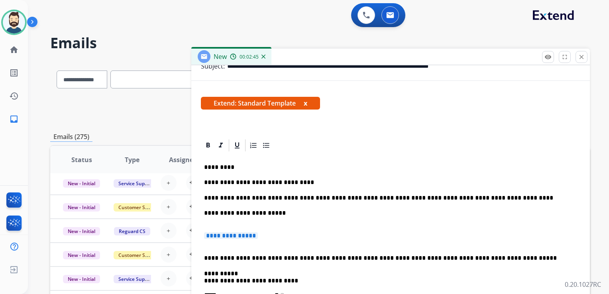
scroll to position [199, 0]
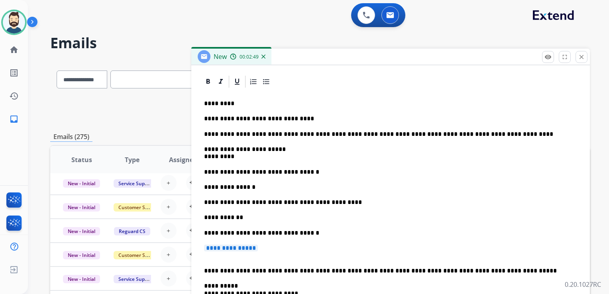
click at [233, 158] on p "**********" at bounding box center [387, 153] width 366 height 15
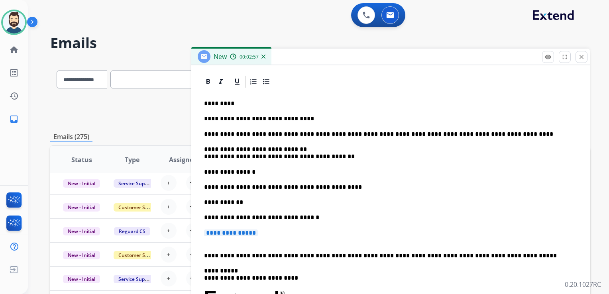
click at [347, 155] on p "**********" at bounding box center [387, 153] width 366 height 15
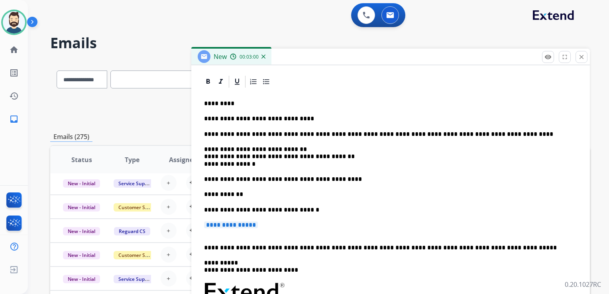
click at [255, 162] on p "**********" at bounding box center [387, 157] width 366 height 22
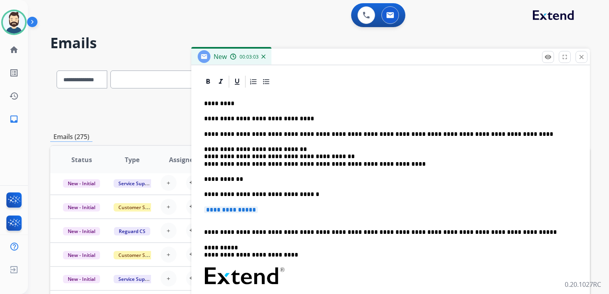
click at [402, 162] on p "**********" at bounding box center [387, 157] width 366 height 22
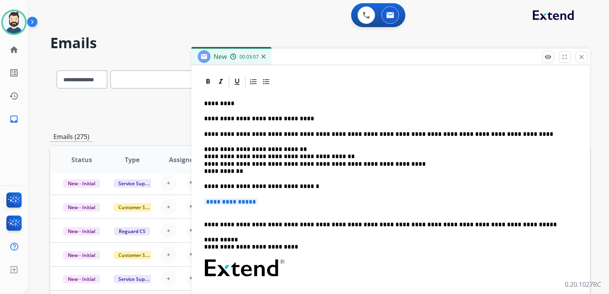
click at [242, 174] on p "**********" at bounding box center [387, 160] width 366 height 29
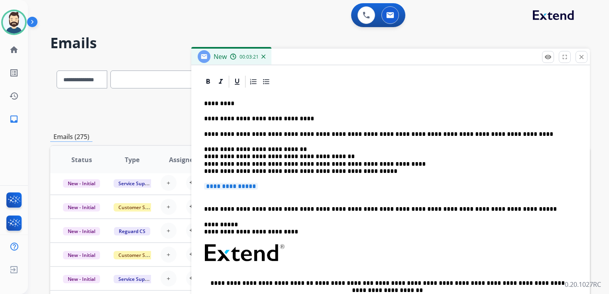
click at [376, 174] on p "**********" at bounding box center [387, 160] width 366 height 29
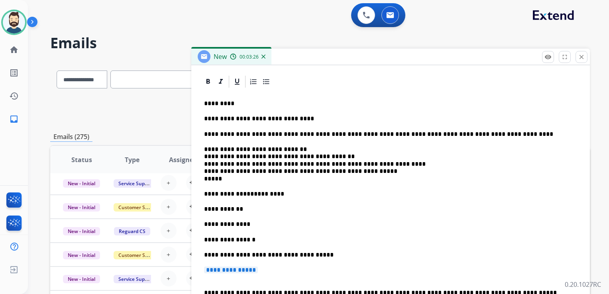
click at [227, 179] on p "**********" at bounding box center [387, 164] width 366 height 37
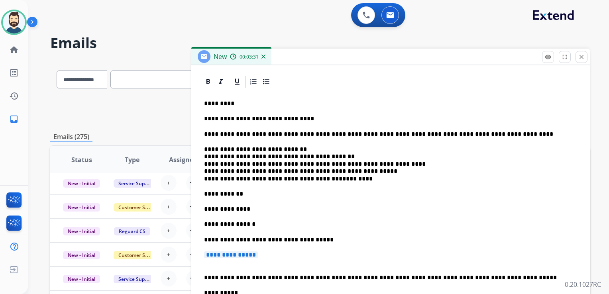
click at [333, 179] on p "**********" at bounding box center [387, 164] width 366 height 37
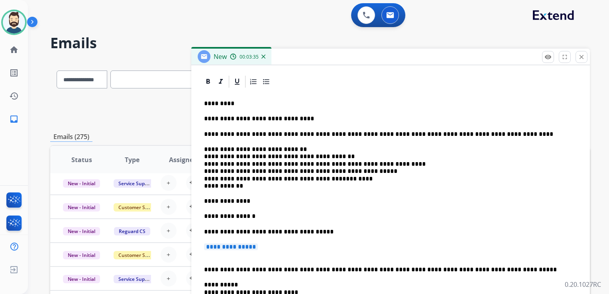
click at [245, 186] on p "**********" at bounding box center [387, 168] width 366 height 44
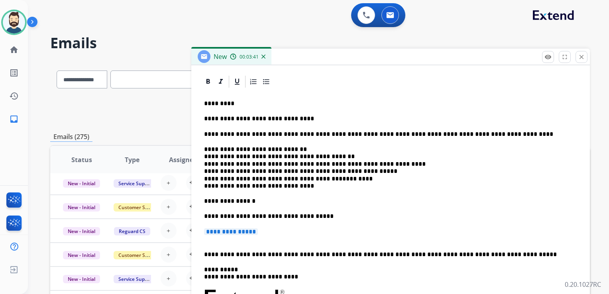
click at [300, 188] on p "**********" at bounding box center [387, 168] width 366 height 44
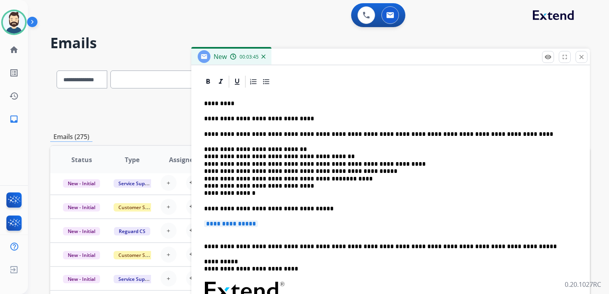
click at [253, 191] on p "**********" at bounding box center [387, 171] width 366 height 51
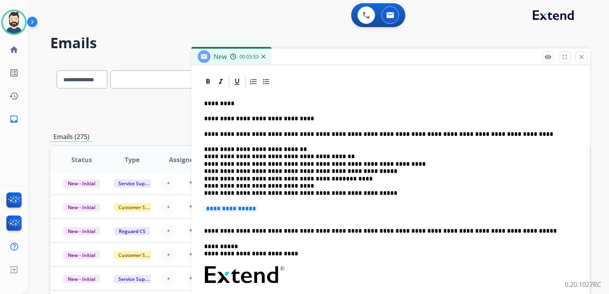
click at [400, 192] on p "**********" at bounding box center [387, 171] width 366 height 51
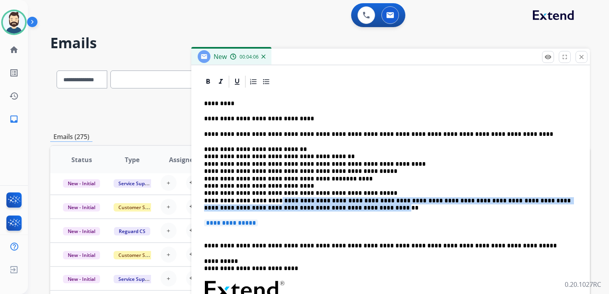
drag, startPoint x: 264, startPoint y: 201, endPoint x: 305, endPoint y: 208, distance: 41.6
click at [305, 208] on p "**********" at bounding box center [387, 179] width 366 height 66
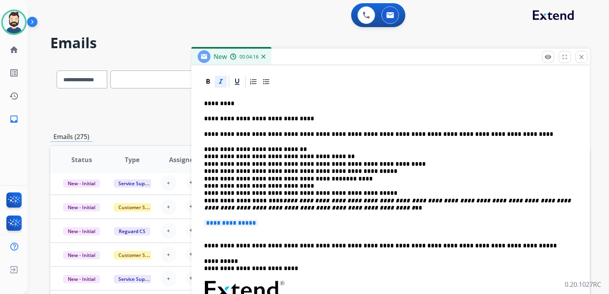
click at [314, 206] on p "**********" at bounding box center [387, 179] width 366 height 66
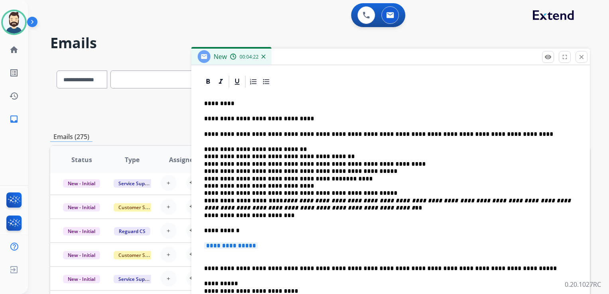
click at [282, 217] on p "**********" at bounding box center [387, 182] width 366 height 73
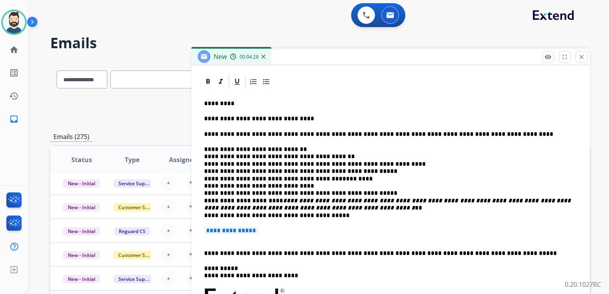
click at [233, 158] on p "**********" at bounding box center [387, 182] width 366 height 73
drag, startPoint x: 233, startPoint y: 148, endPoint x: 235, endPoint y: 159, distance: 10.6
click at [233, 148] on p "**********" at bounding box center [387, 182] width 366 height 73
click at [306, 233] on p "**********" at bounding box center [390, 234] width 373 height 15
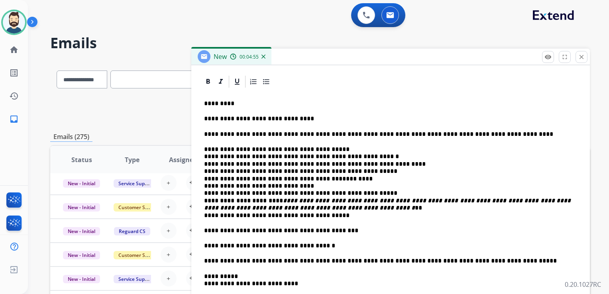
scroll to position [239, 0]
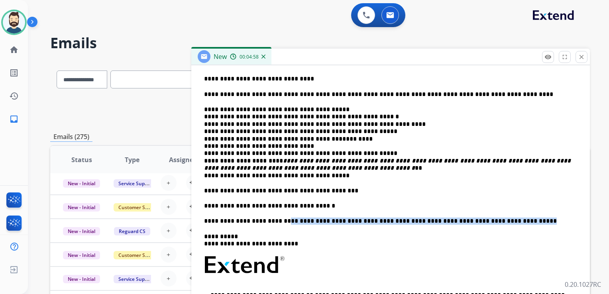
drag, startPoint x: 276, startPoint y: 222, endPoint x: 492, endPoint y: 223, distance: 215.9
click at [492, 223] on p "**********" at bounding box center [387, 220] width 366 height 7
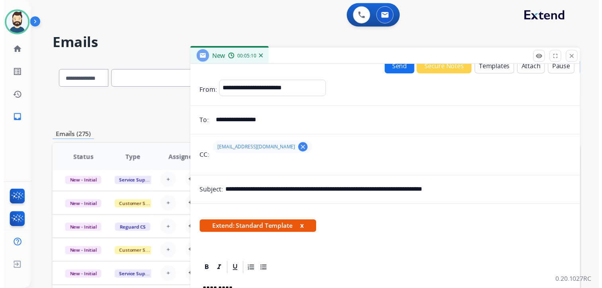
scroll to position [0, 0]
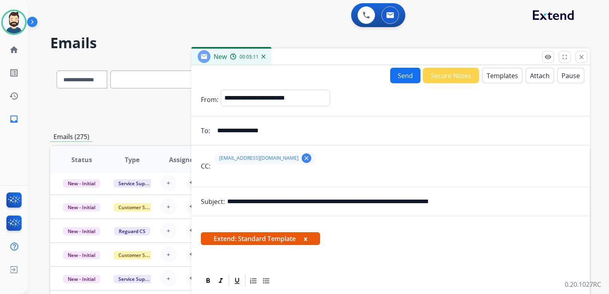
click at [397, 74] on button "Send" at bounding box center [405, 76] width 30 height 16
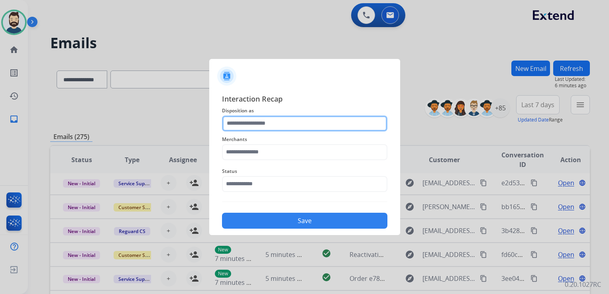
click at [255, 123] on input "text" at bounding box center [304, 124] width 165 height 16
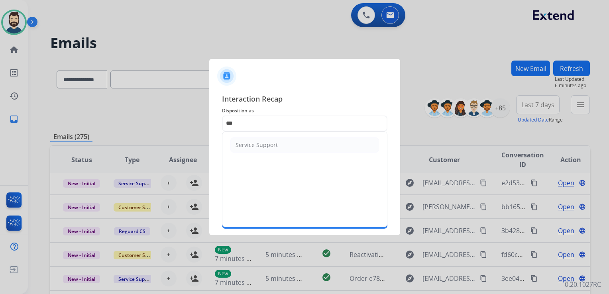
click at [258, 147] on div "Service Support" at bounding box center [256, 145] width 42 height 8
type input "**********"
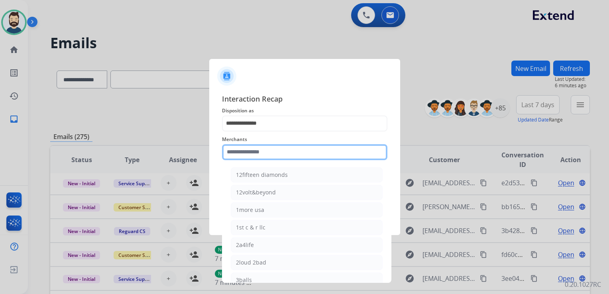
click at [258, 147] on input "text" at bounding box center [304, 152] width 165 height 16
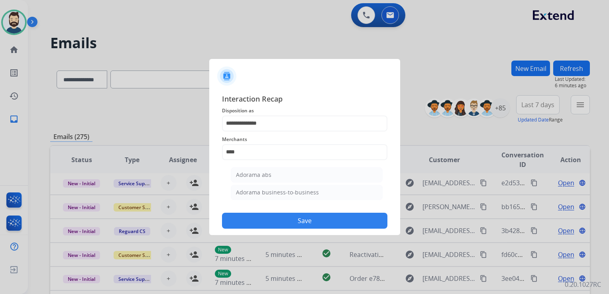
click at [247, 172] on div "Adorama abs" at bounding box center [253, 175] width 35 height 8
type input "**********"
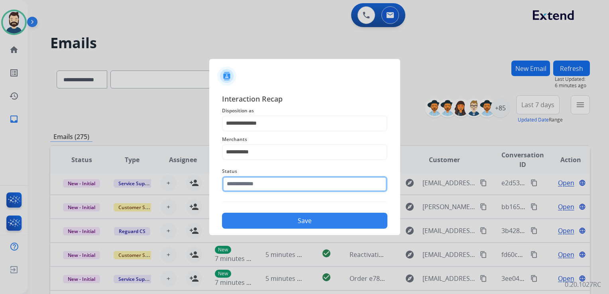
click at [249, 179] on input "text" at bounding box center [304, 184] width 165 height 16
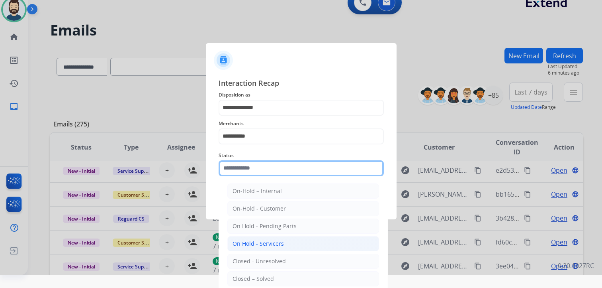
scroll to position [23, 0]
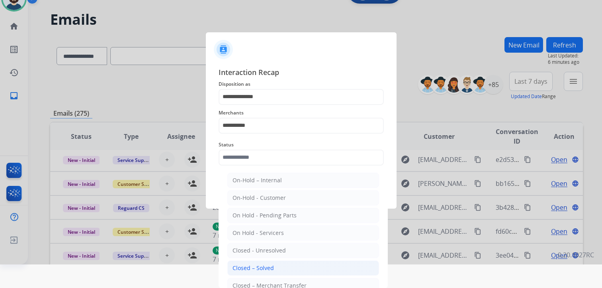
click at [268, 272] on li "Closed – Solved" at bounding box center [303, 267] width 152 height 15
type input "**********"
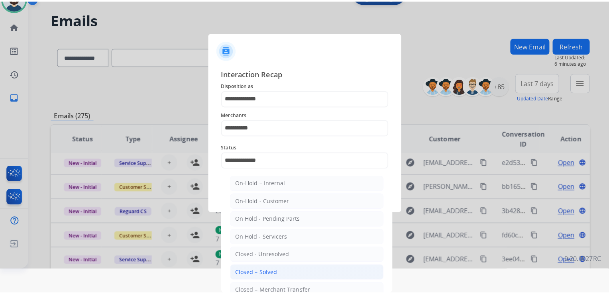
scroll to position [0, 0]
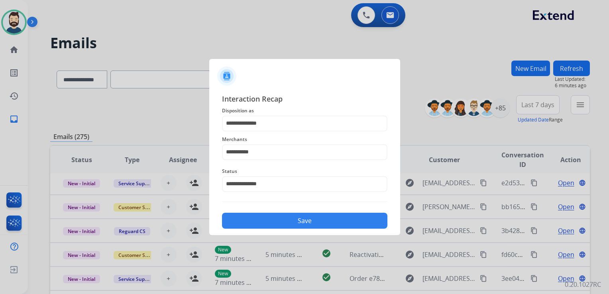
click at [265, 222] on button "Save" at bounding box center [304, 221] width 165 height 16
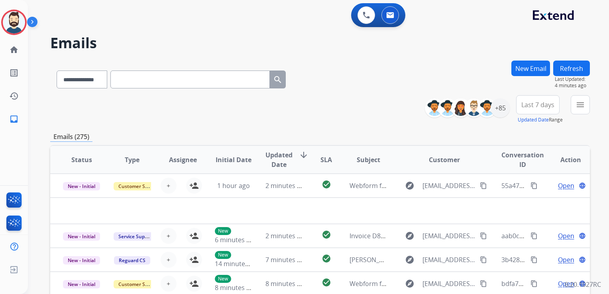
select select "**********"
click at [19, 23] on img at bounding box center [14, 22] width 22 height 22
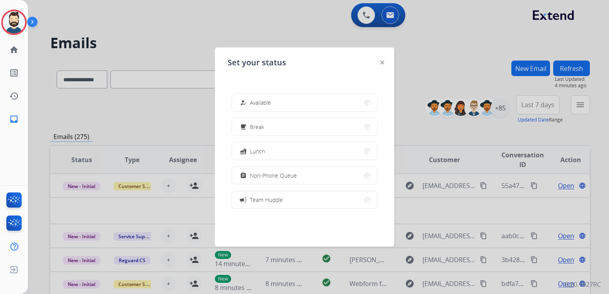
drag, startPoint x: 266, startPoint y: 102, endPoint x: 175, endPoint y: 42, distance: 108.5
click at [265, 102] on span "Available" at bounding box center [260, 102] width 21 height 8
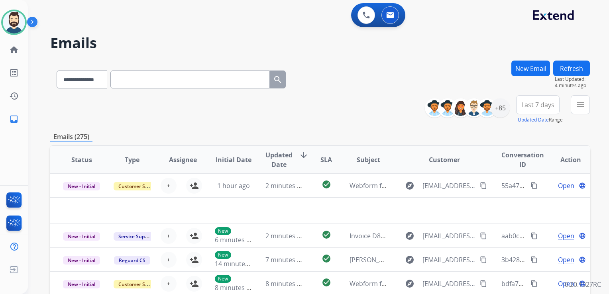
click at [160, 78] on input "text" at bounding box center [189, 79] width 159 height 18
paste input "**********"
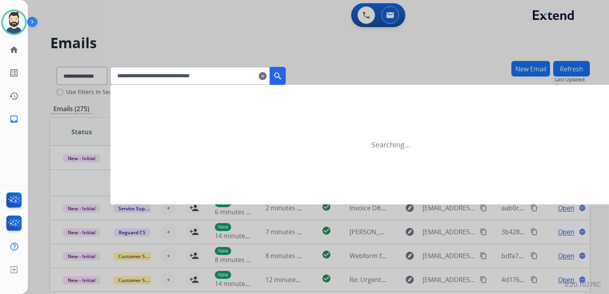
type input "**********"
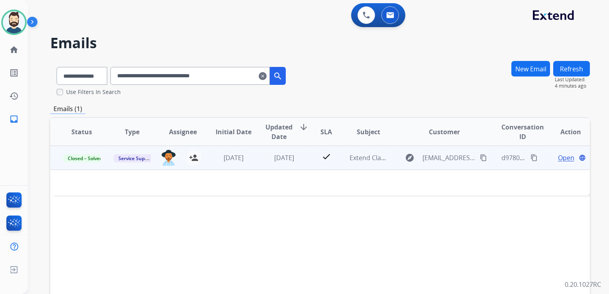
click at [303, 166] on td "check" at bounding box center [320, 158] width 34 height 24
click at [303, 165] on td "check" at bounding box center [320, 158] width 34 height 24
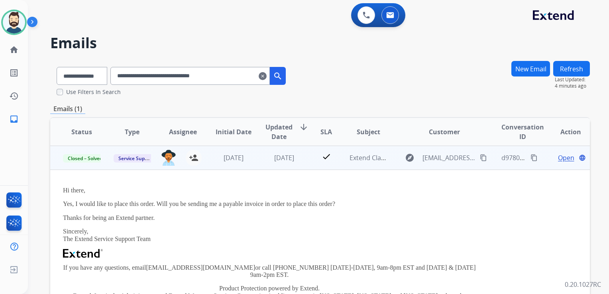
click at [558, 157] on span "Open" at bounding box center [566, 158] width 16 height 10
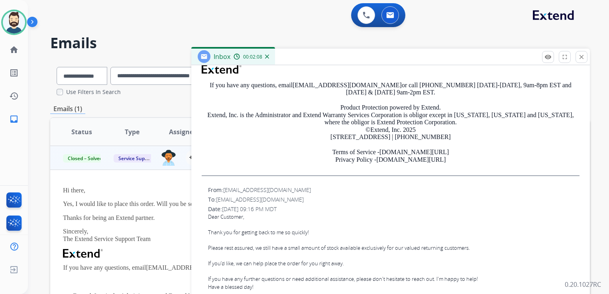
scroll to position [279, 0]
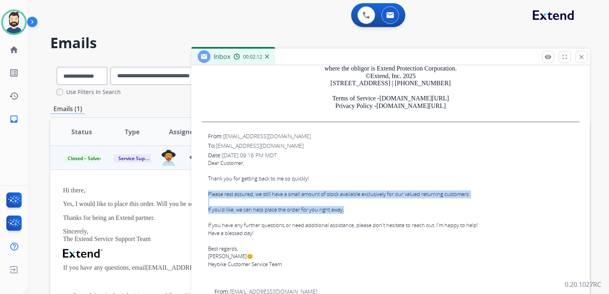
drag, startPoint x: 207, startPoint y: 193, endPoint x: 356, endPoint y: 208, distance: 149.7
click at [356, 208] on div "From: support@heybike.com To: servicesupport@extend.com Date: 10/06/2025 - 09:1…" at bounding box center [390, 207] width 379 height 153
copy span "Please rest assured, we still have a small amount of stock available exclusivel…"
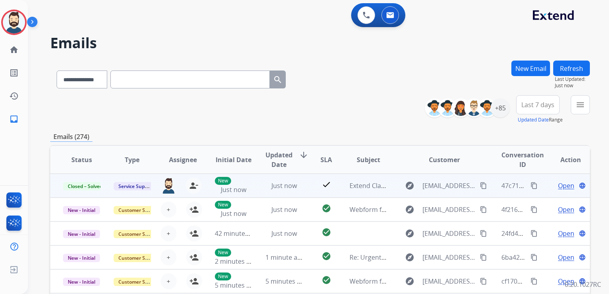
click at [530, 184] on mat-icon "content_copy" at bounding box center [533, 185] width 7 height 7
